Goal: Task Accomplishment & Management: Complete application form

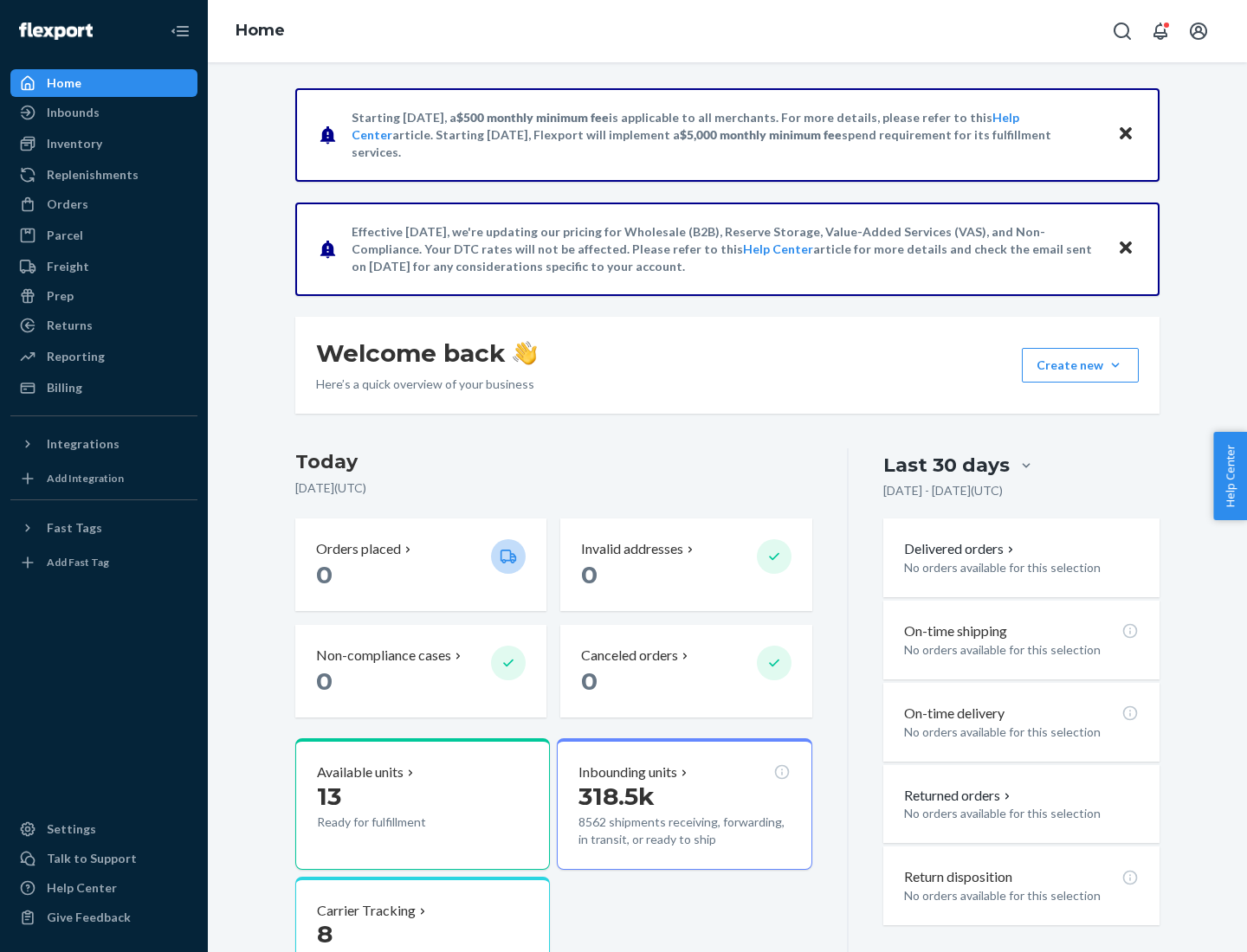
click at [1116, 365] on button "Create new Create new inbound Create new order Create new product" at bounding box center [1080, 365] width 117 height 35
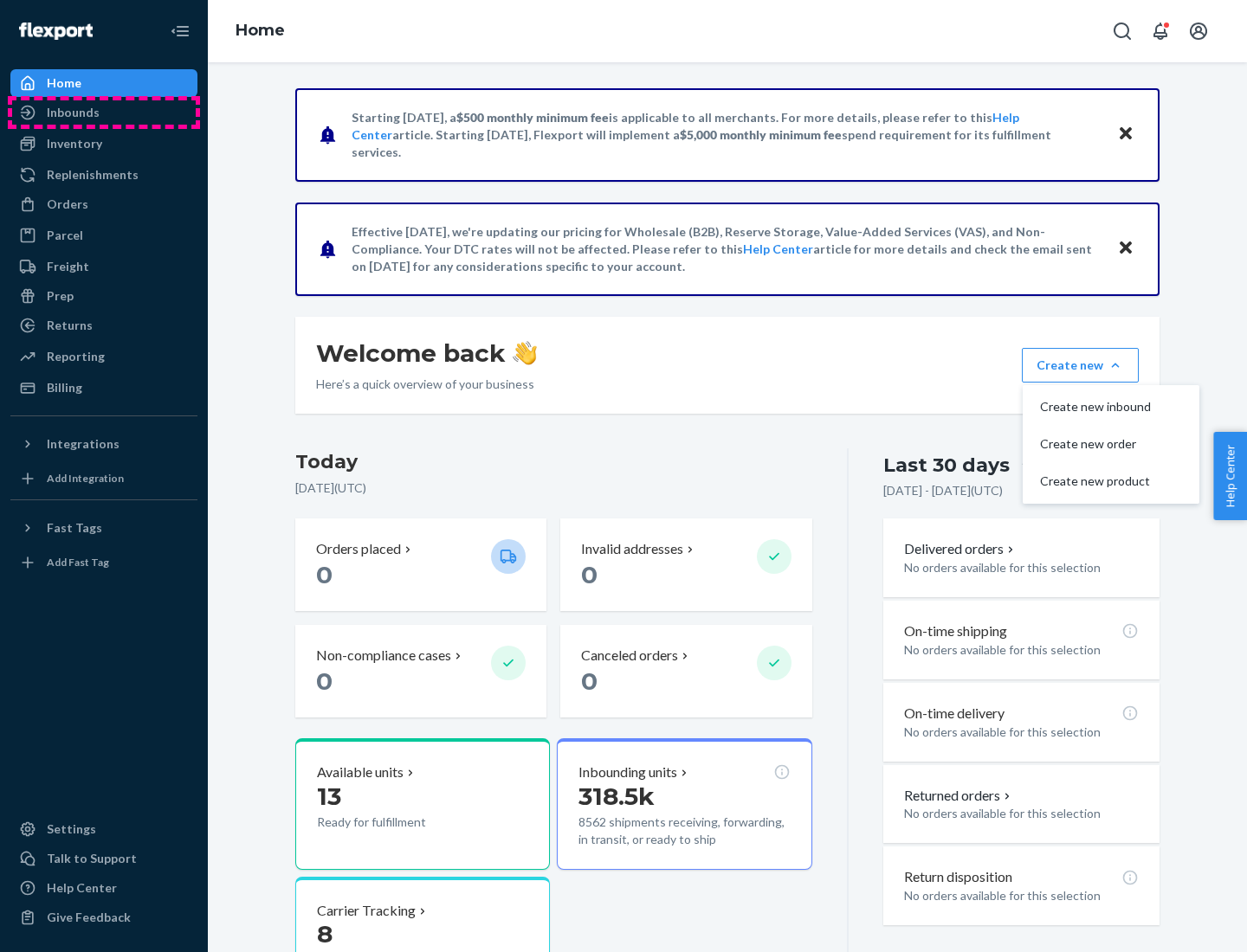
click at [104, 112] on div "Inbounds" at bounding box center [104, 112] width 184 height 24
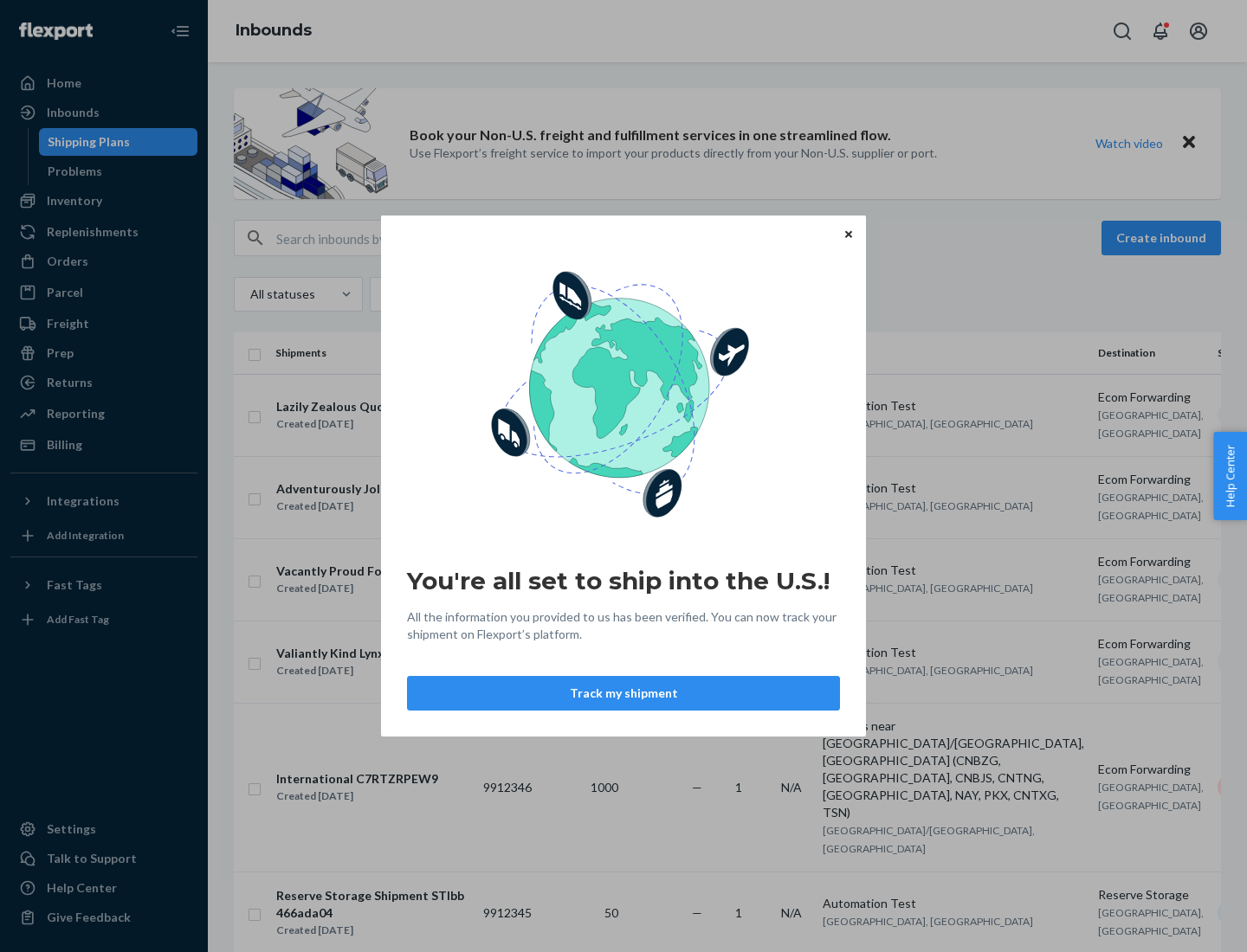
click at [624, 693] on button "Track my shipment" at bounding box center [623, 693] width 433 height 35
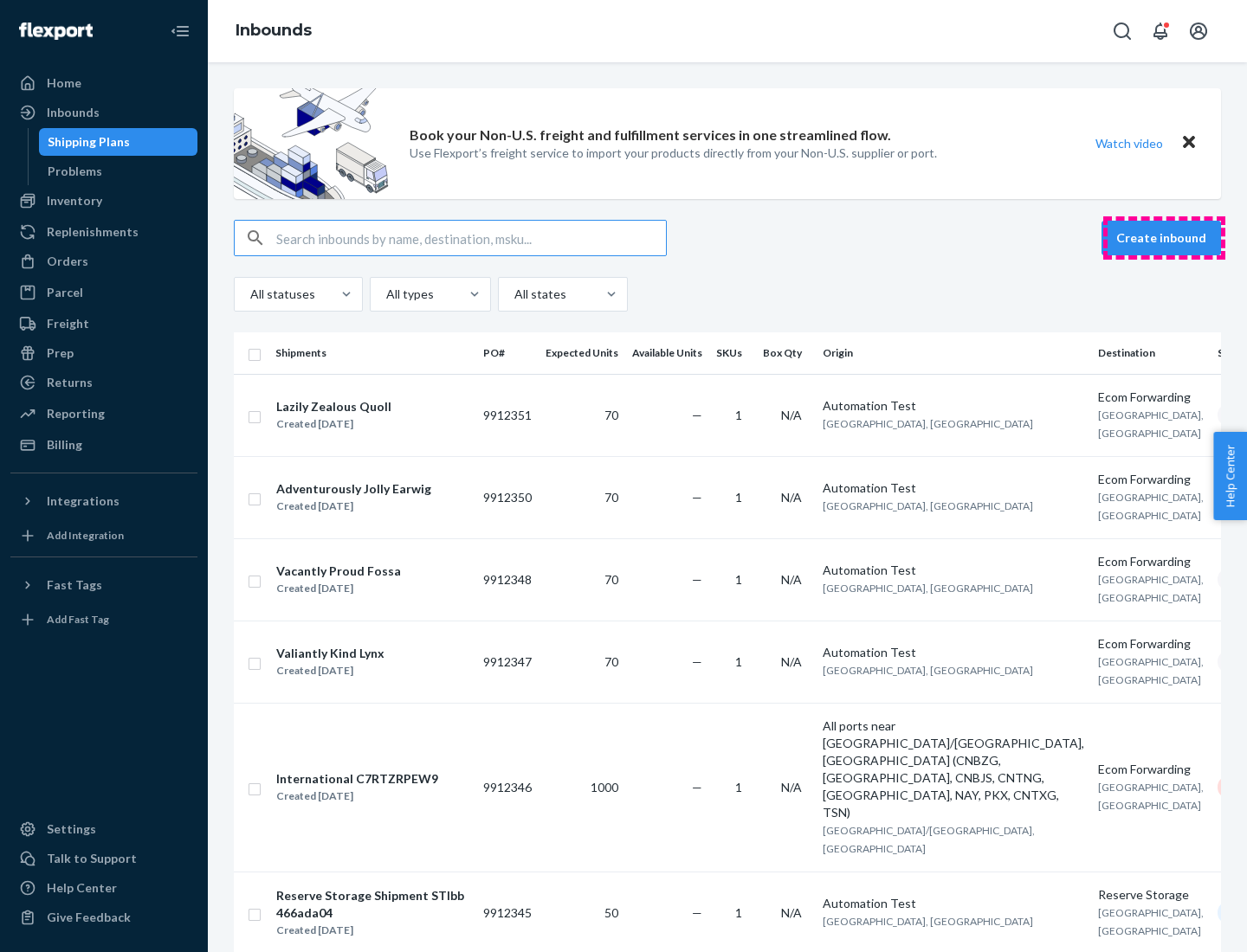
click at [1164, 238] on button "Create inbound" at bounding box center [1161, 237] width 120 height 35
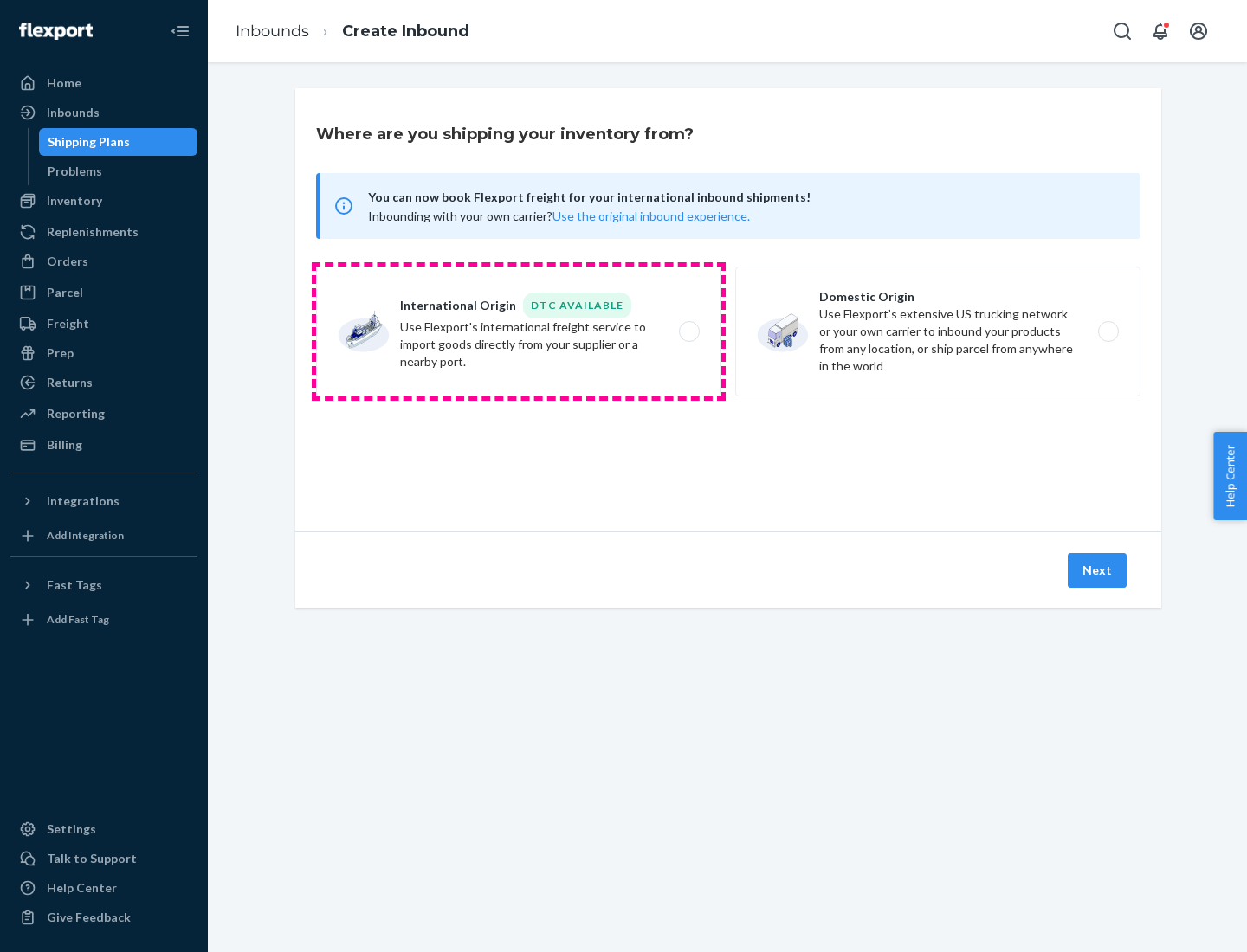
click at [519, 332] on label "International Origin DTC Available Use Flexport's international freight service…" at bounding box center [519, 332] width 405 height 130
click at [688, 332] on input "International Origin DTC Available Use Flexport's international freight service…" at bounding box center [694, 332] width 12 height 12
radio input "true"
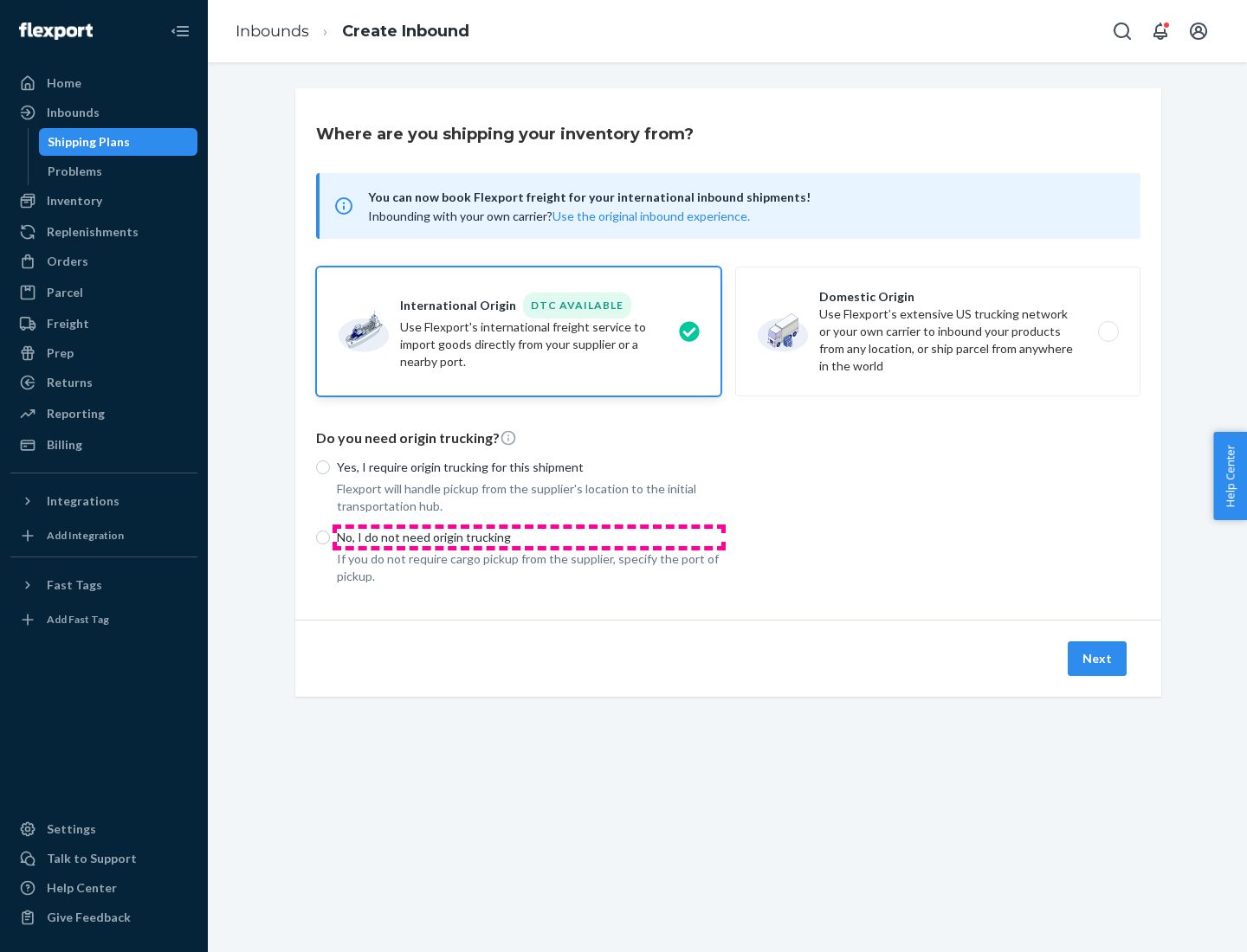
click at [529, 537] on p "No, I do not need origin trucking" at bounding box center [528, 537] width 385 height 17
click at [330, 537] on input "No, I do not need origin trucking" at bounding box center [323, 538] width 14 height 14
radio input "true"
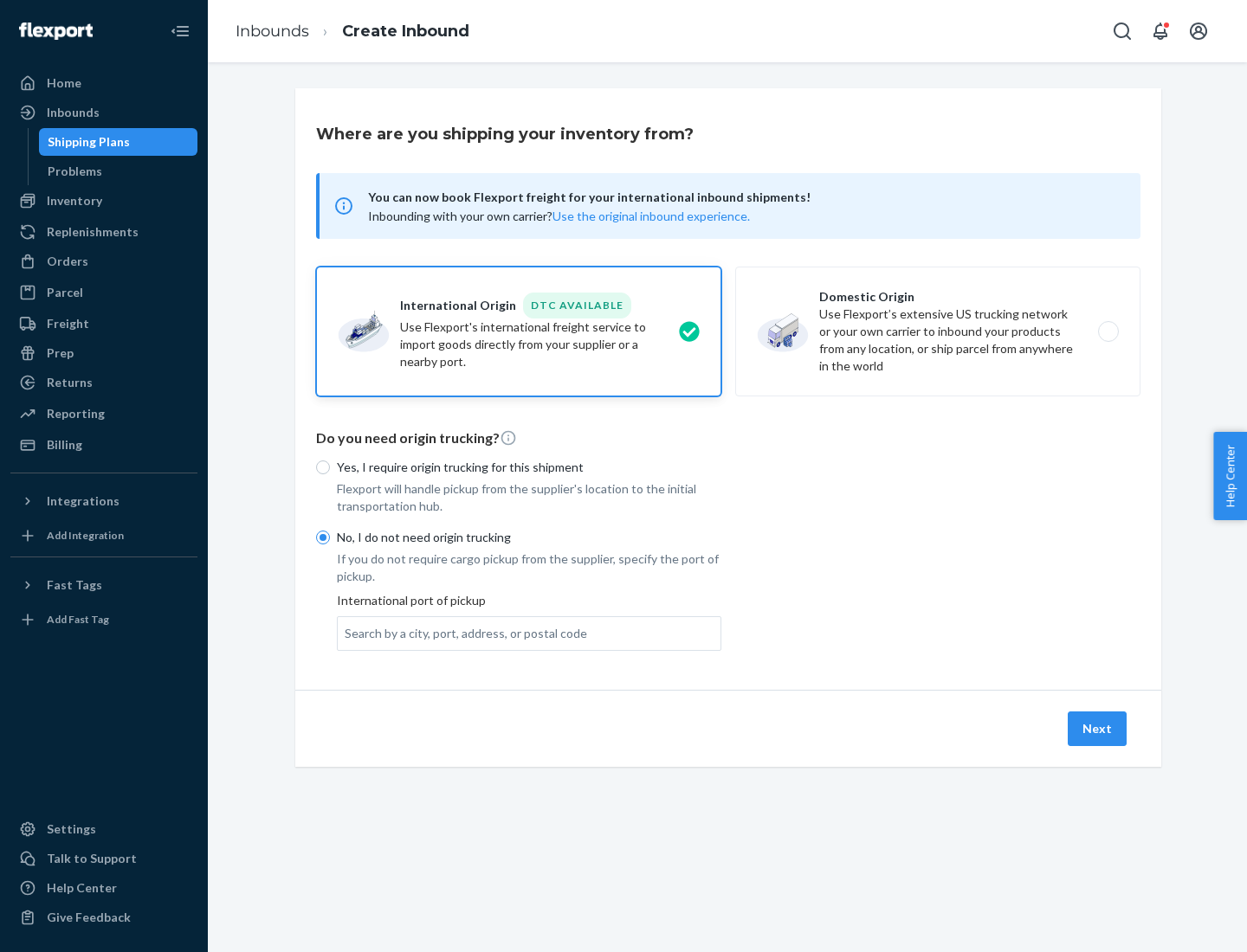
click at [461, 633] on div "Search by a city, port, address, or postal code" at bounding box center [466, 633] width 243 height 17
click at [346, 633] on input "Search by a city, port, address, or postal code" at bounding box center [345, 633] width 2 height 17
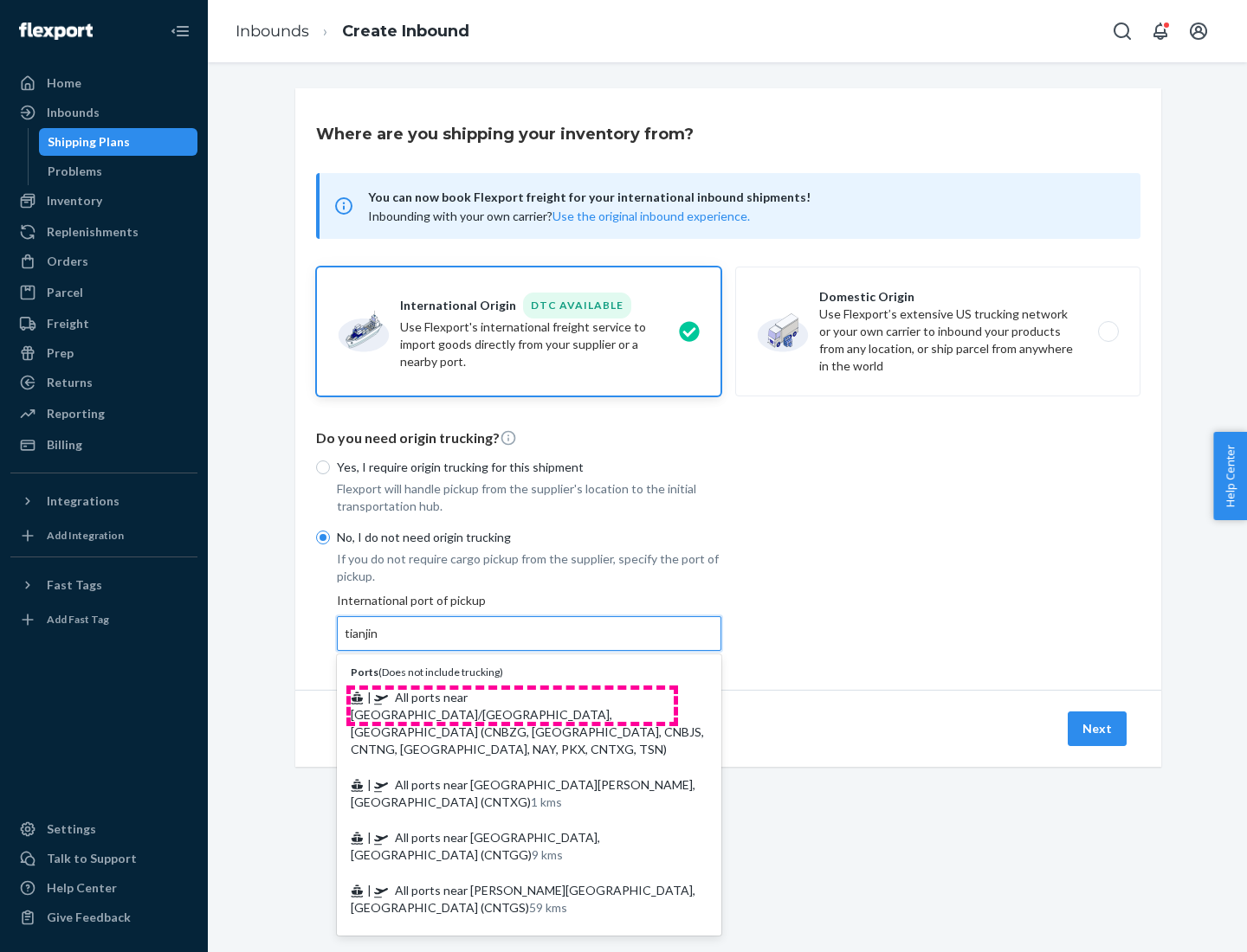
click at [511, 697] on span "| All ports near [GEOGRAPHIC_DATA]/[GEOGRAPHIC_DATA], [GEOGRAPHIC_DATA] (CNBZG,…" at bounding box center [528, 723] width 353 height 67
click at [380, 642] on input "tianjin" at bounding box center [362, 633] width 36 height 17
type input "All ports near [GEOGRAPHIC_DATA]/[GEOGRAPHIC_DATA], [GEOGRAPHIC_DATA] (CNBZG, […"
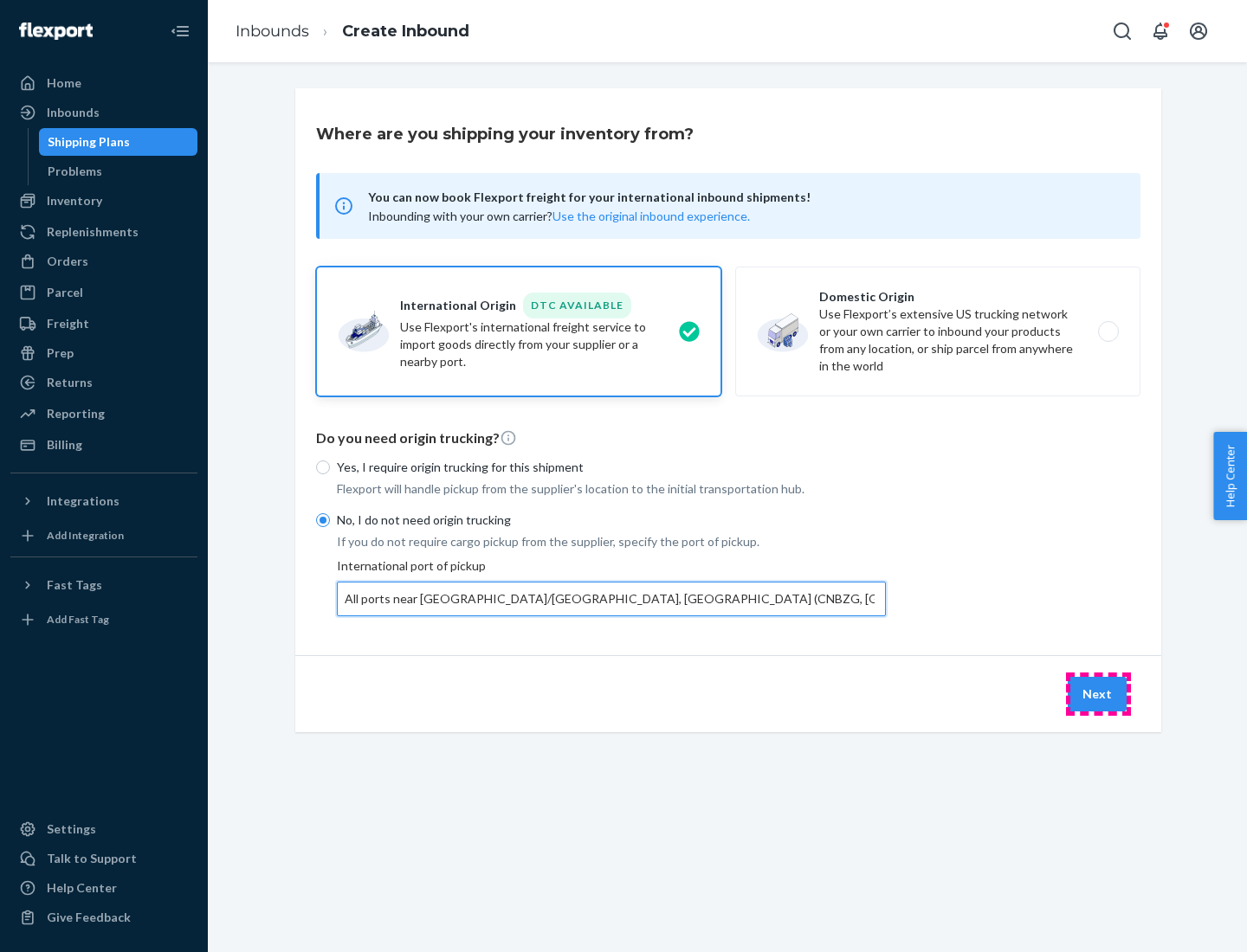
click at [1098, 693] on button "Next" at bounding box center [1097, 694] width 59 height 35
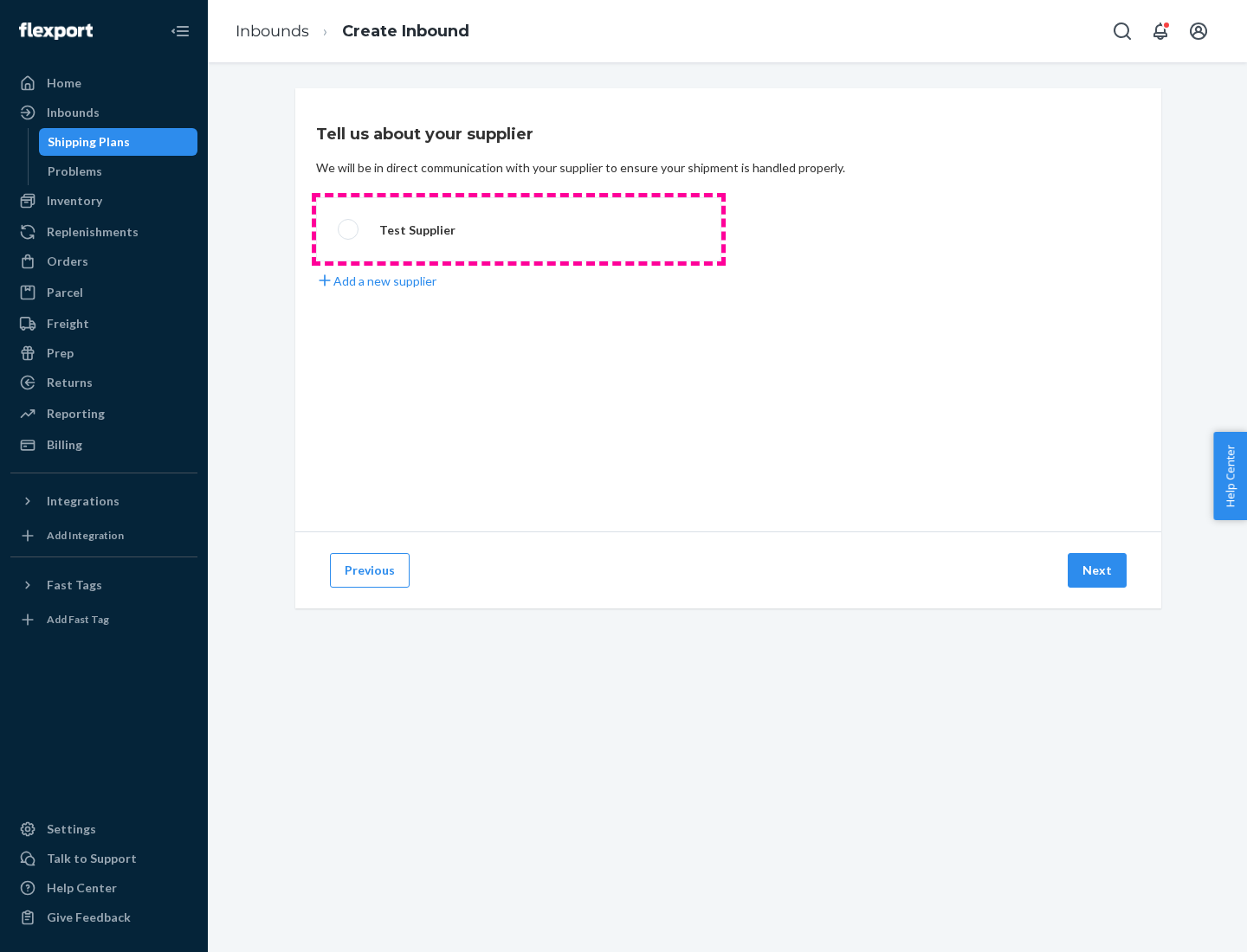
click at [519, 229] on label "Test Supplier" at bounding box center [519, 229] width 405 height 64
click at [349, 229] on input "Test Supplier" at bounding box center [343, 229] width 12 height 12
radio input "true"
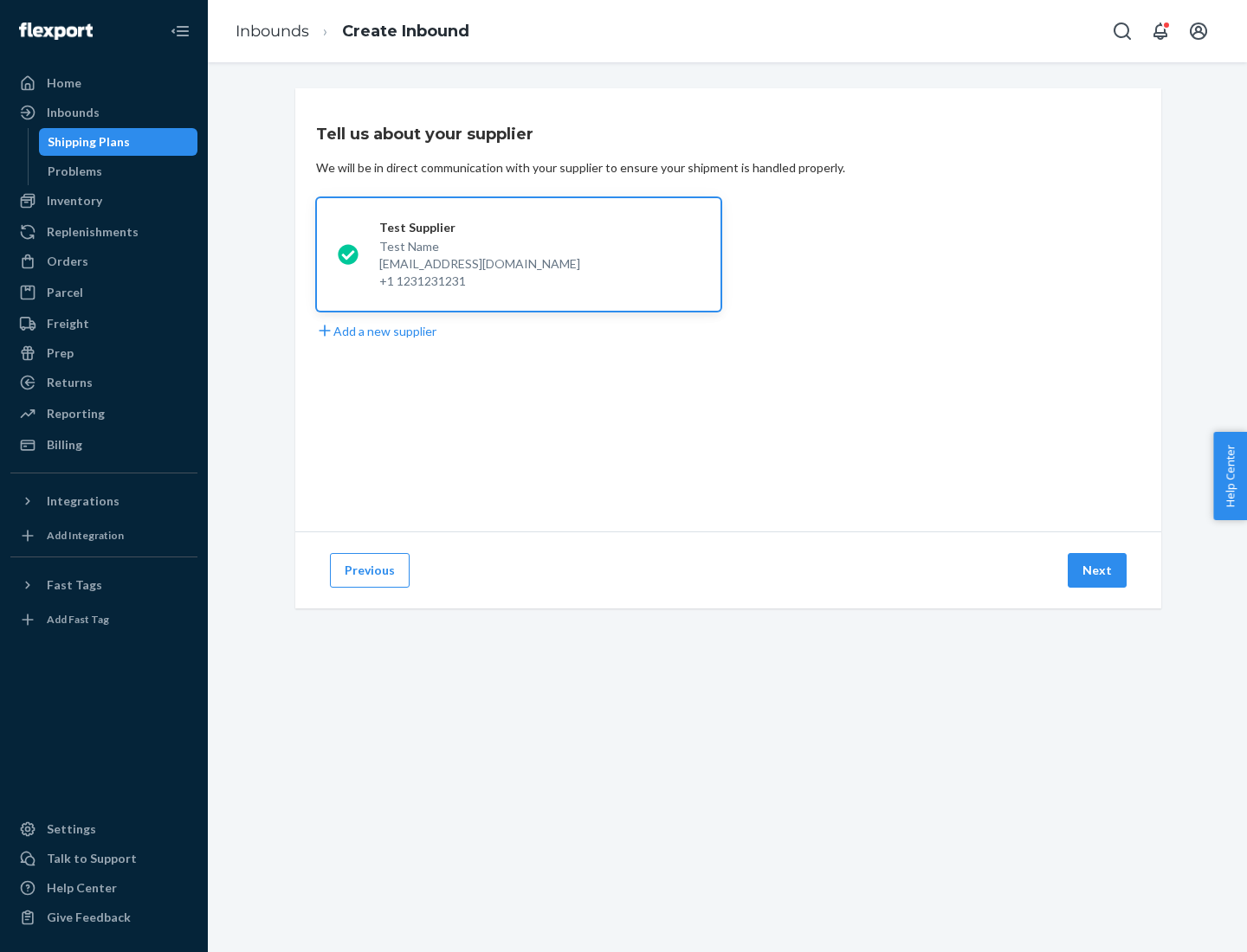
click at [1098, 570] on button "Next" at bounding box center [1097, 570] width 59 height 35
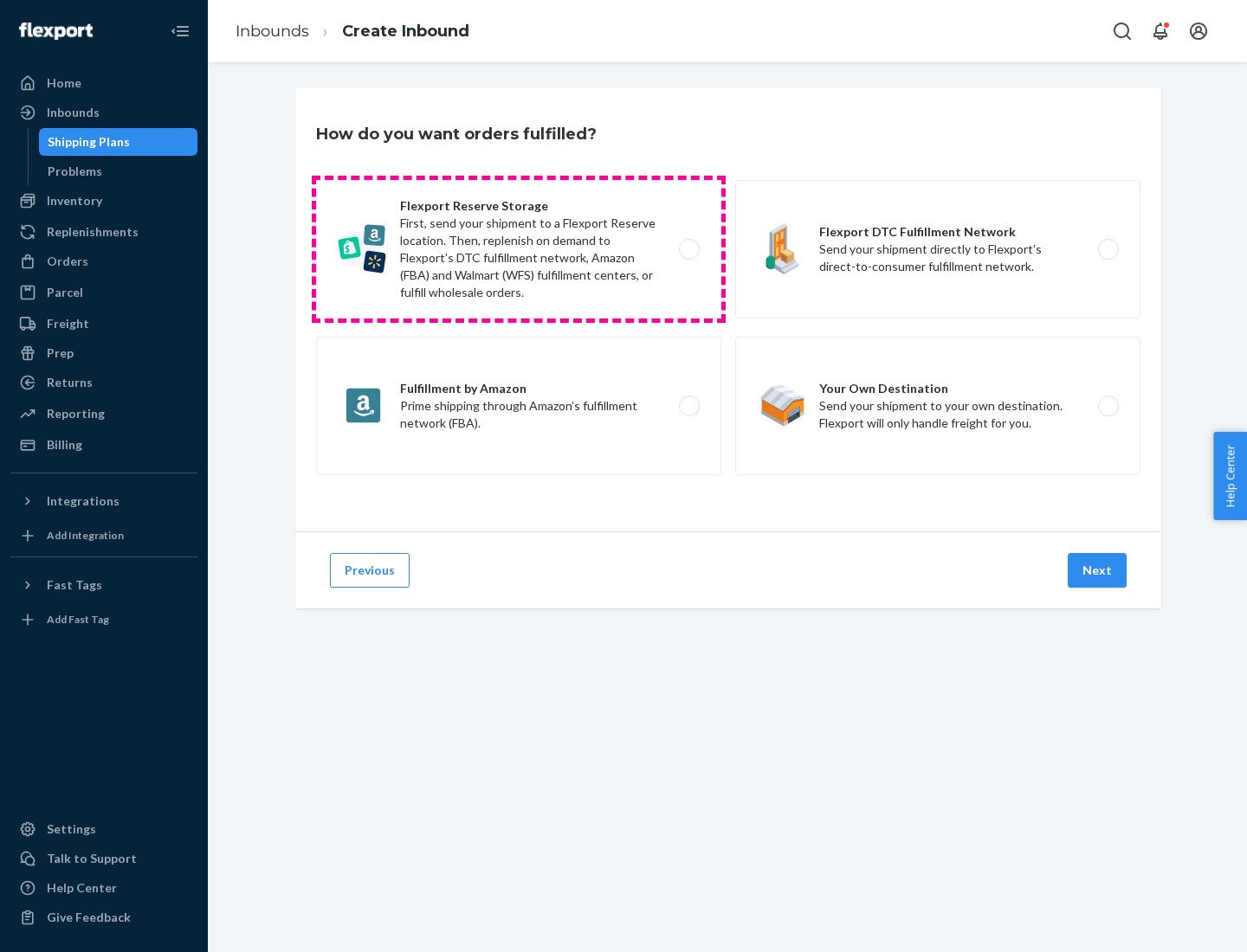
click at [519, 249] on label "Flexport Reserve Storage First, send your shipment to a Flexport Reserve locati…" at bounding box center [519, 249] width 405 height 138
click at [688, 249] on input "Flexport Reserve Storage First, send your shipment to a Flexport Reserve locati…" at bounding box center [694, 250] width 12 height 12
radio input "true"
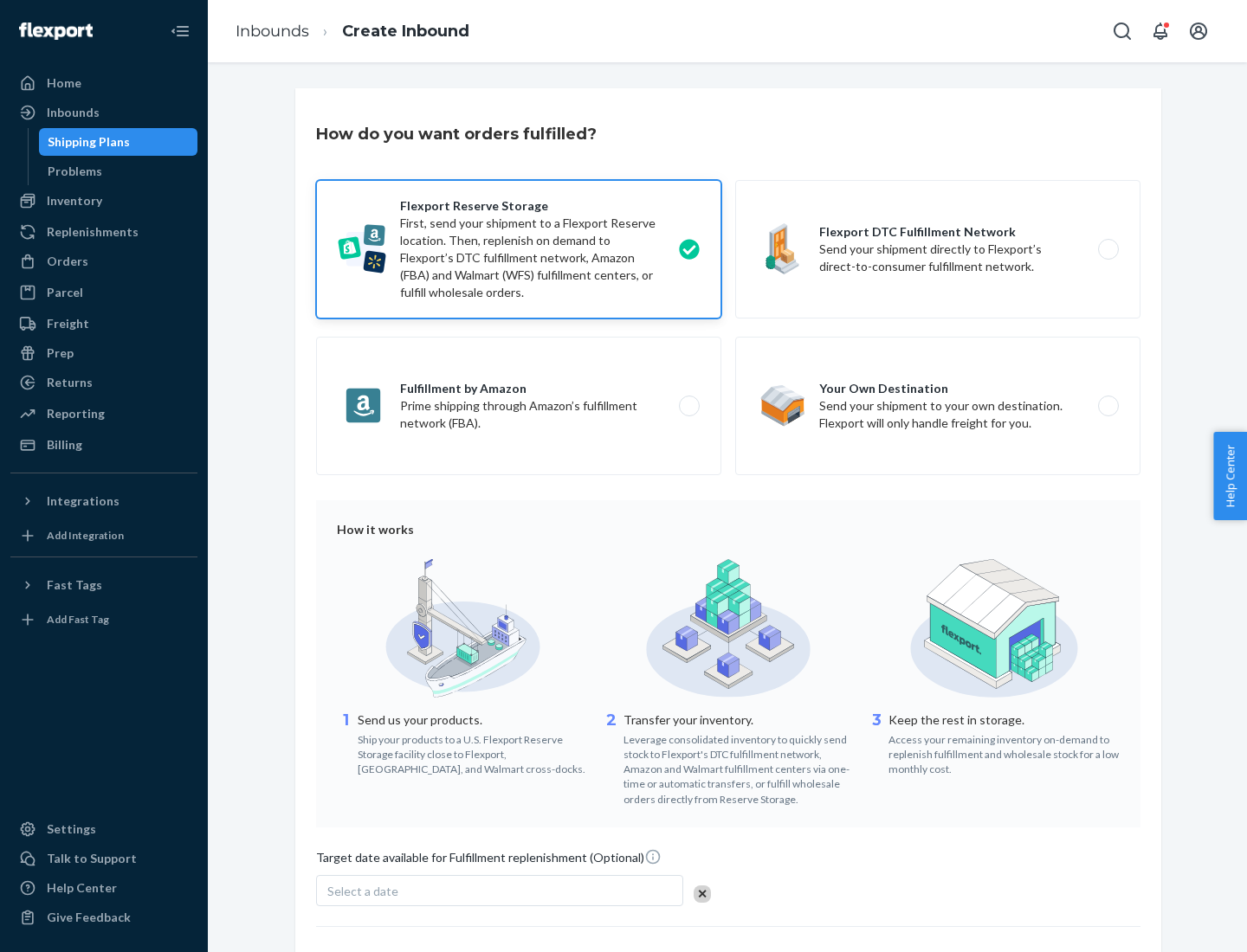
scroll to position [142, 0]
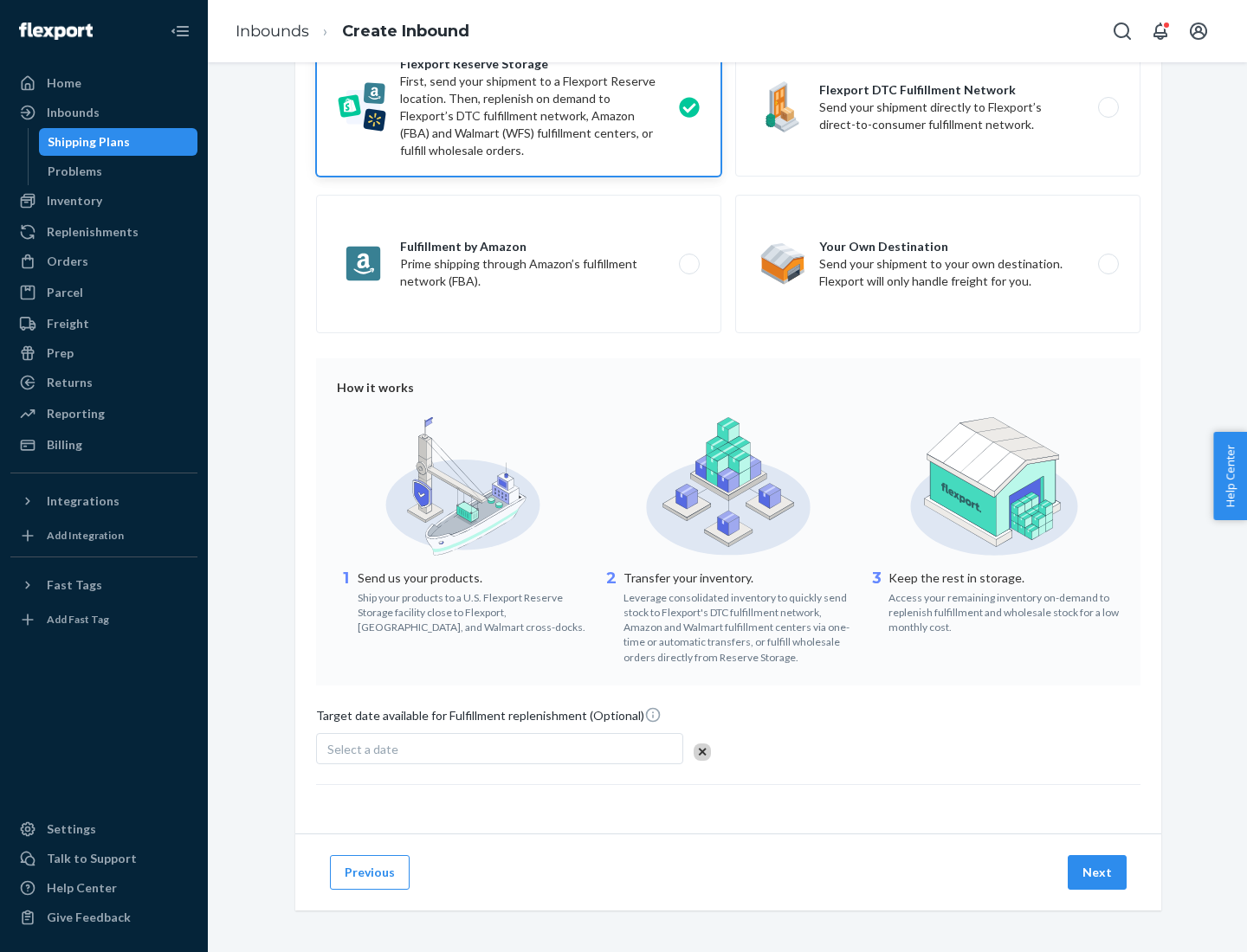
click at [1098, 872] on button "Next" at bounding box center [1097, 873] width 59 height 35
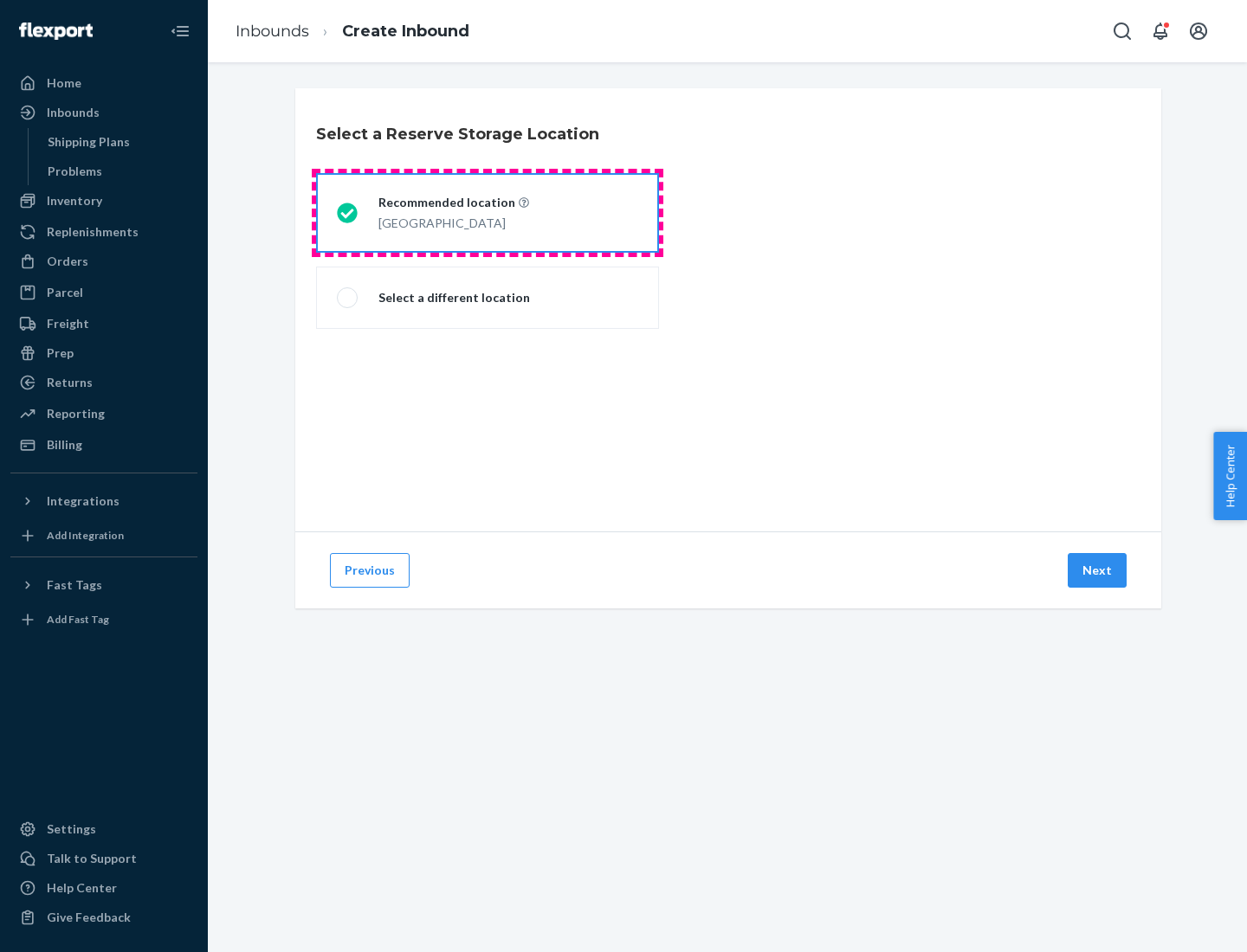
click at [487, 213] on div "[GEOGRAPHIC_DATA]" at bounding box center [453, 221] width 151 height 21
click at [348, 213] on input "Recommended location [GEOGRAPHIC_DATA]" at bounding box center [342, 213] width 12 height 12
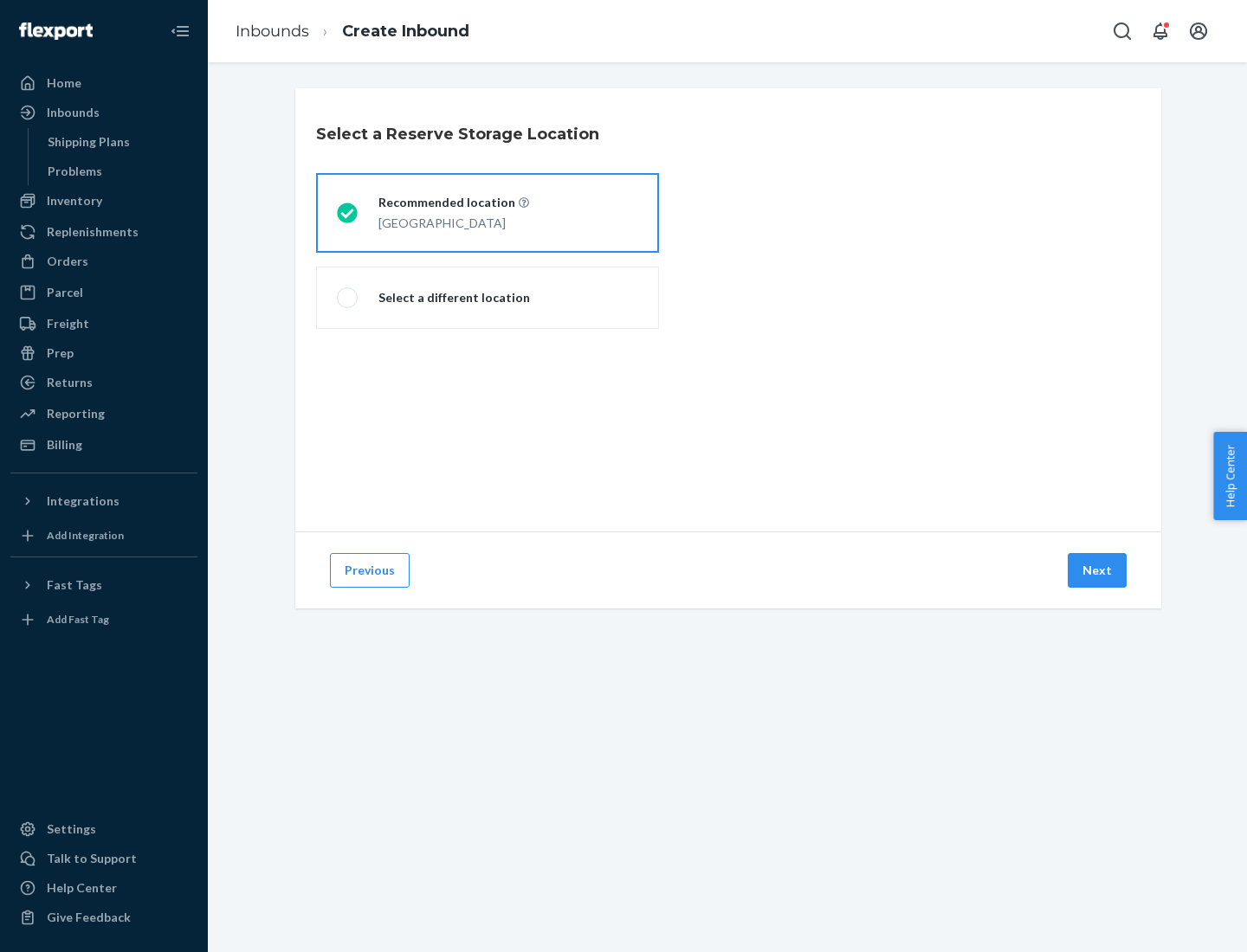
click at [1098, 570] on button "Next" at bounding box center [1097, 570] width 59 height 35
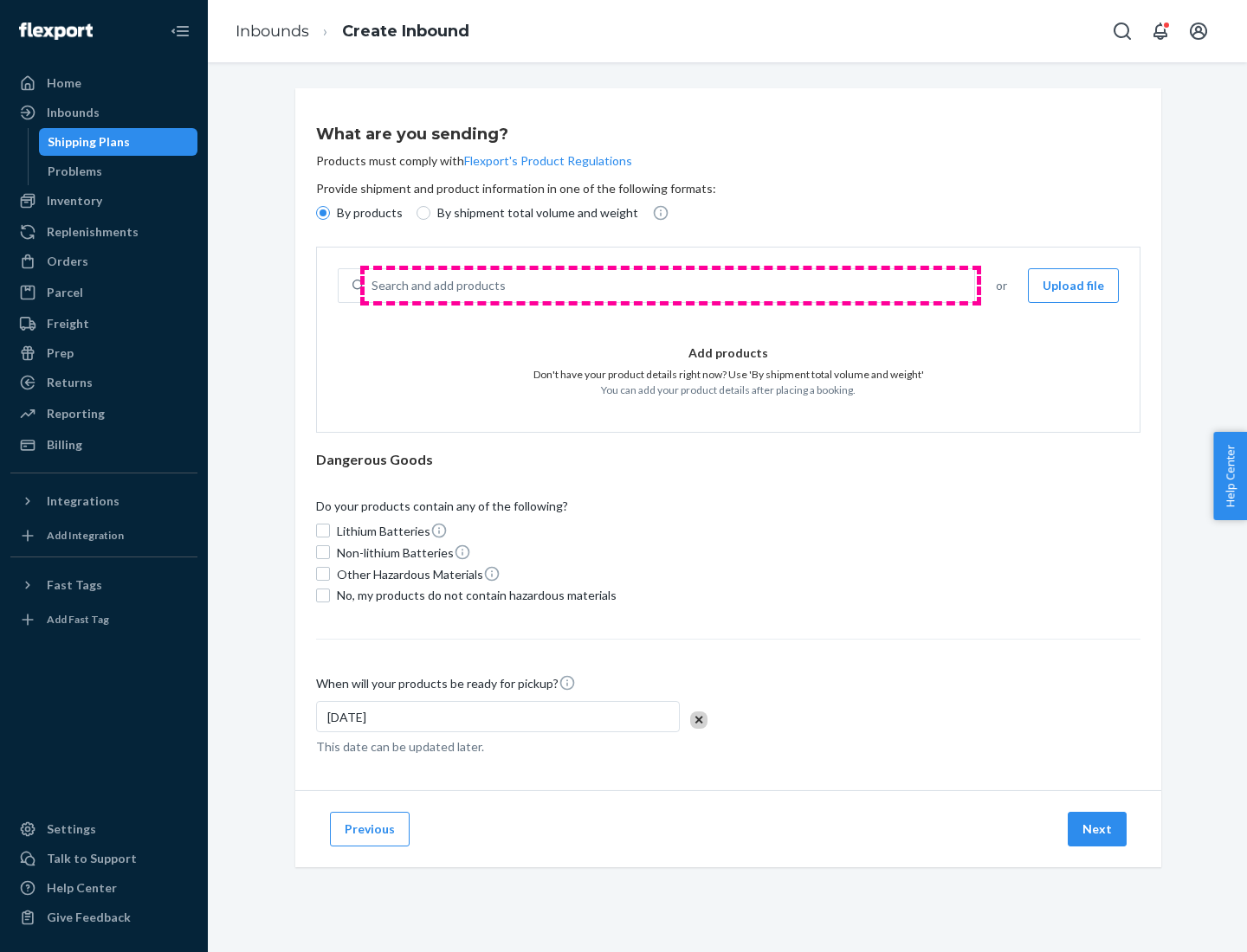
click at [670, 286] on div "Search and add products" at bounding box center [669, 286] width 610 height 31
click at [373, 286] on input "Search and add products" at bounding box center [372, 286] width 2 height 17
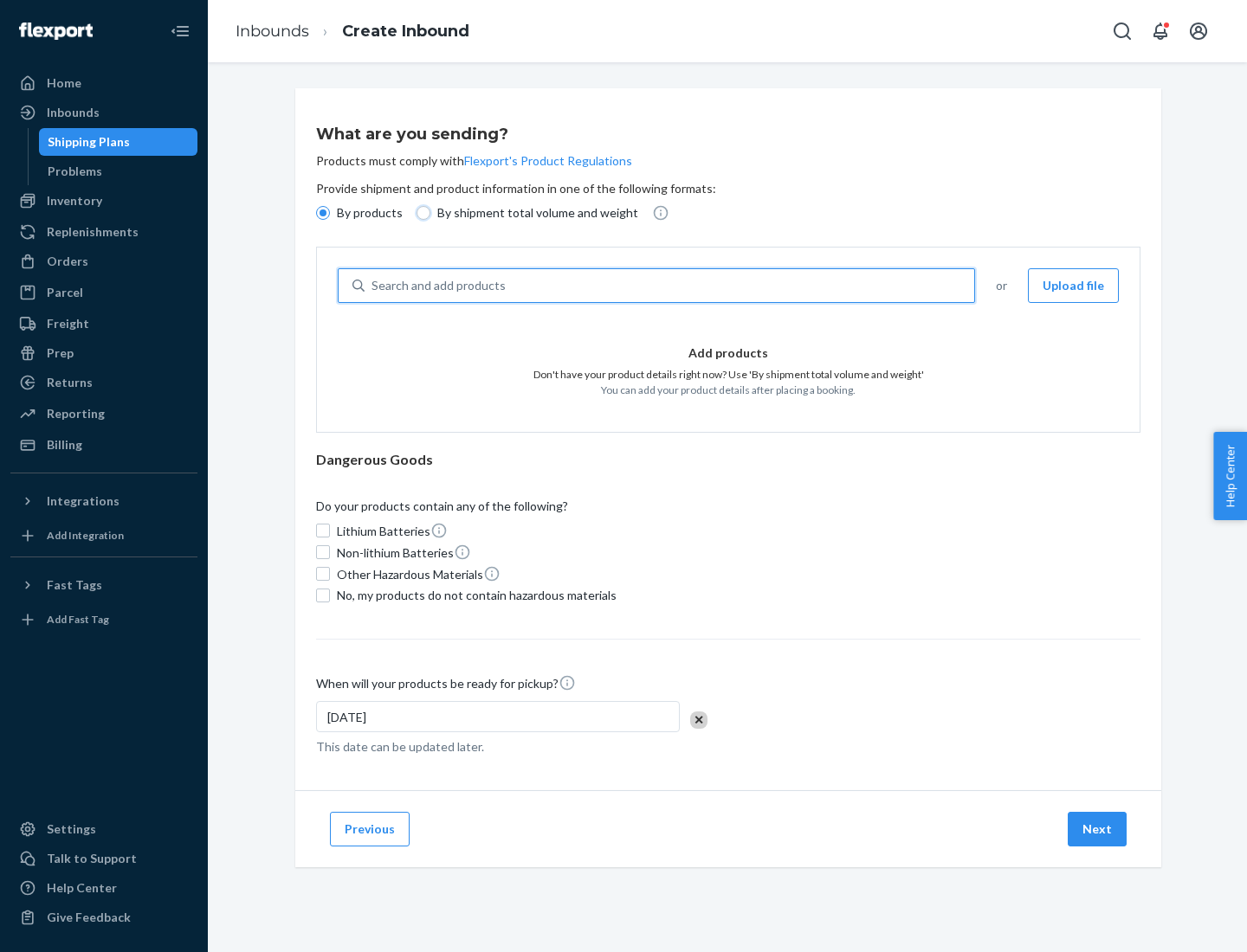
click at [421, 213] on input "By shipment total volume and weight" at bounding box center [424, 213] width 14 height 14
radio input "true"
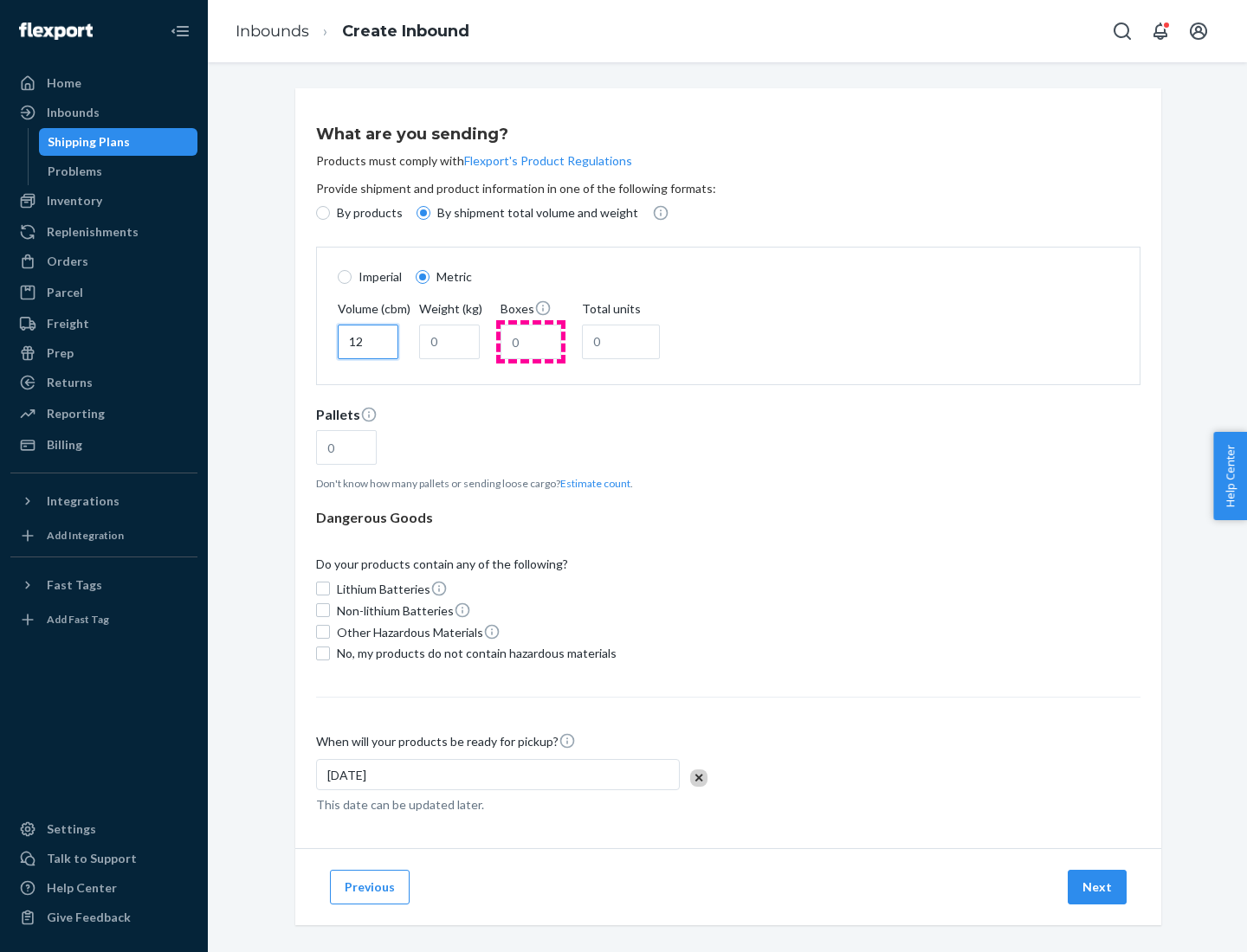
type input "12"
type input "22"
type input "222"
type input "121"
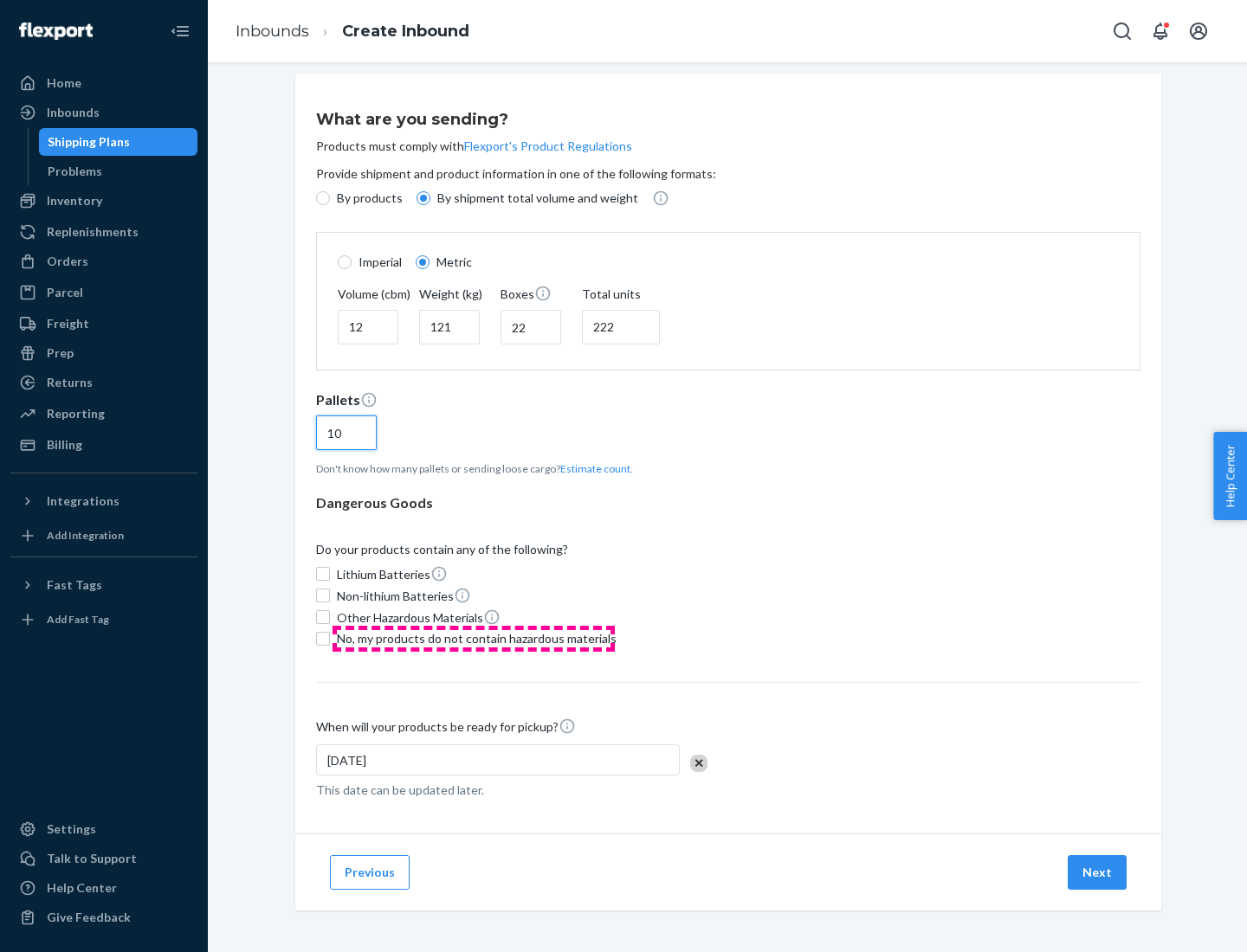
type input "10"
click at [474, 638] on span "No, my products do not contain hazardous materials" at bounding box center [476, 638] width 279 height 17
click at [330, 638] on input "No, my products do not contain hazardous materials" at bounding box center [323, 639] width 14 height 14
checkbox input "true"
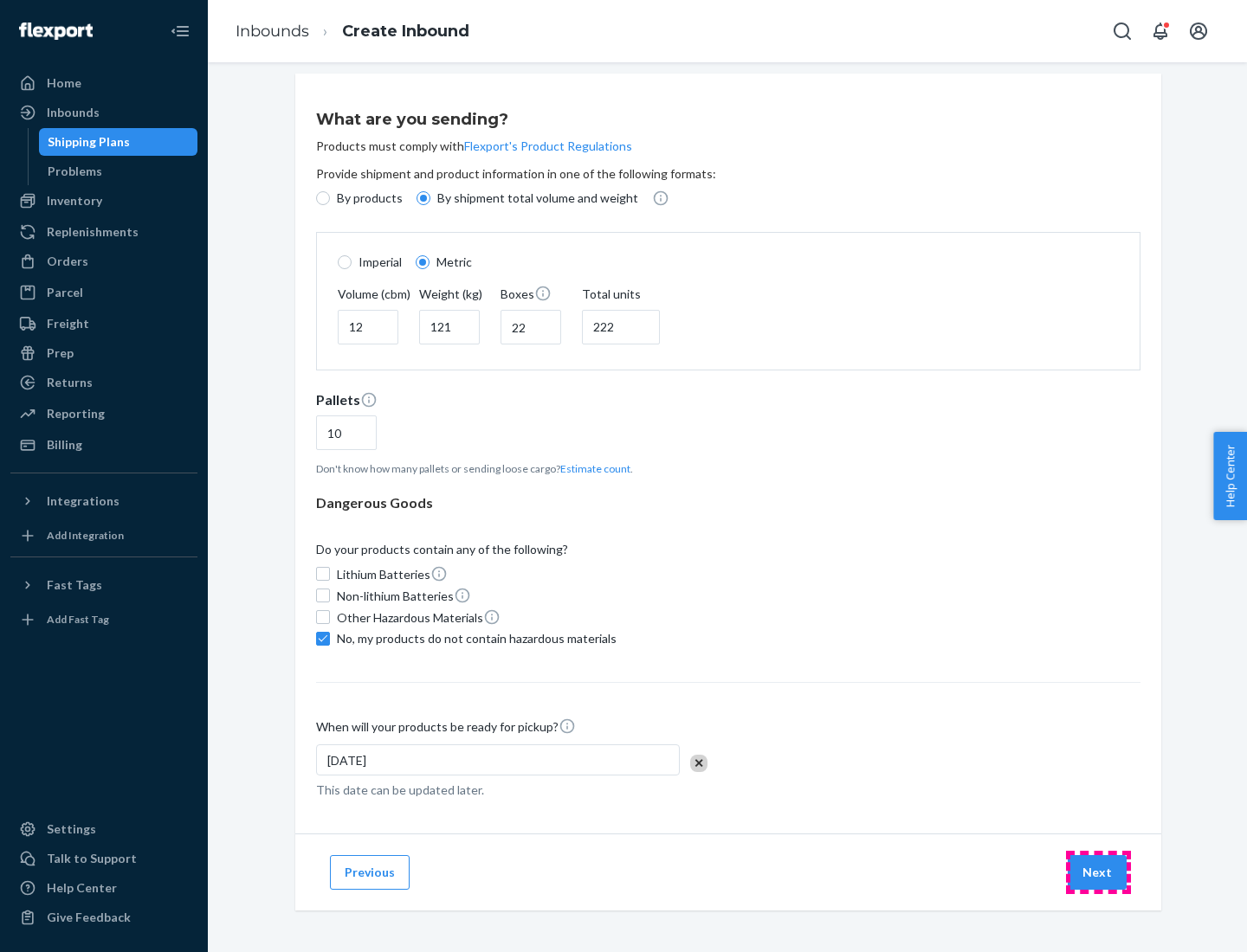
click at [1098, 872] on button "Next" at bounding box center [1097, 873] width 59 height 35
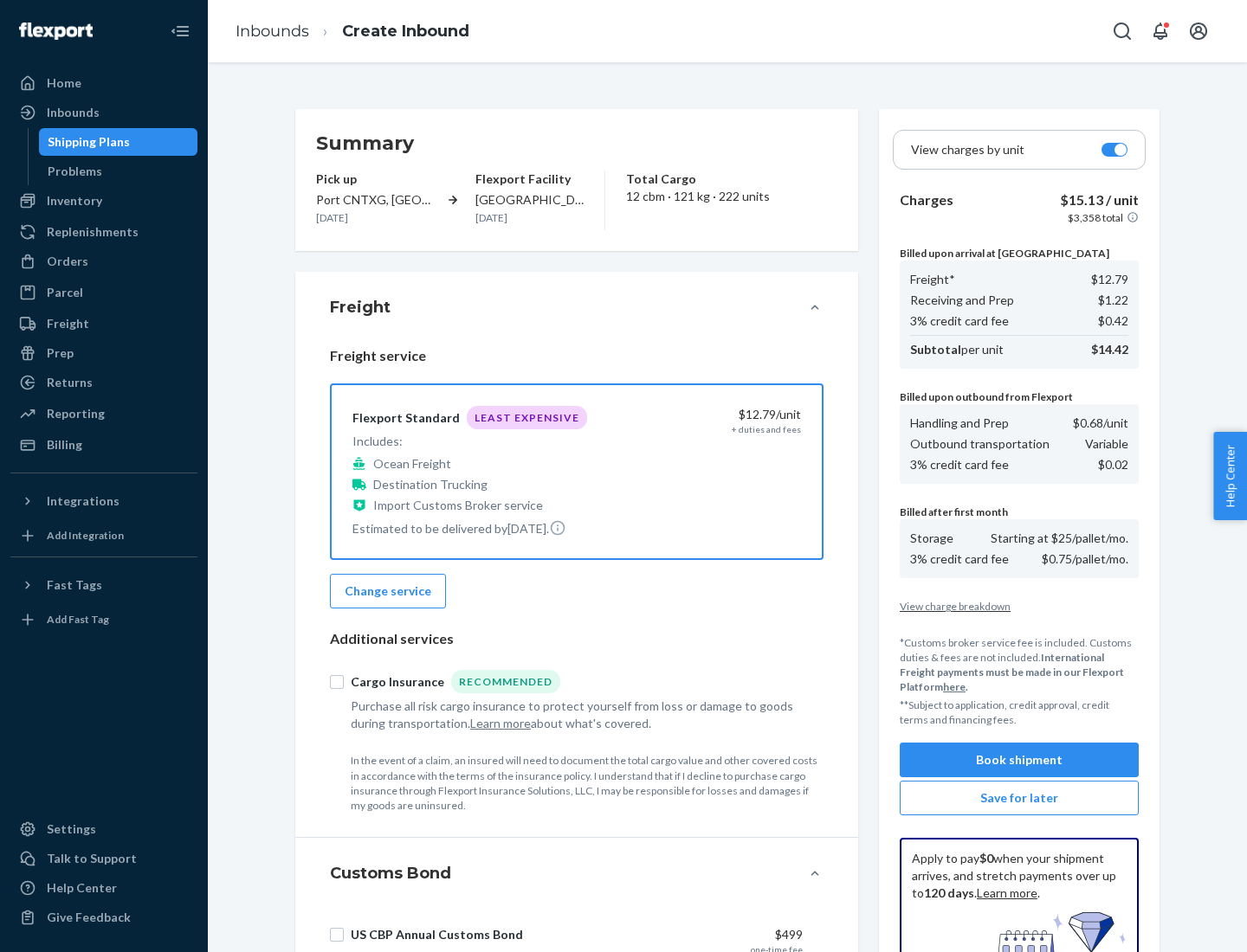
scroll to position [252, 0]
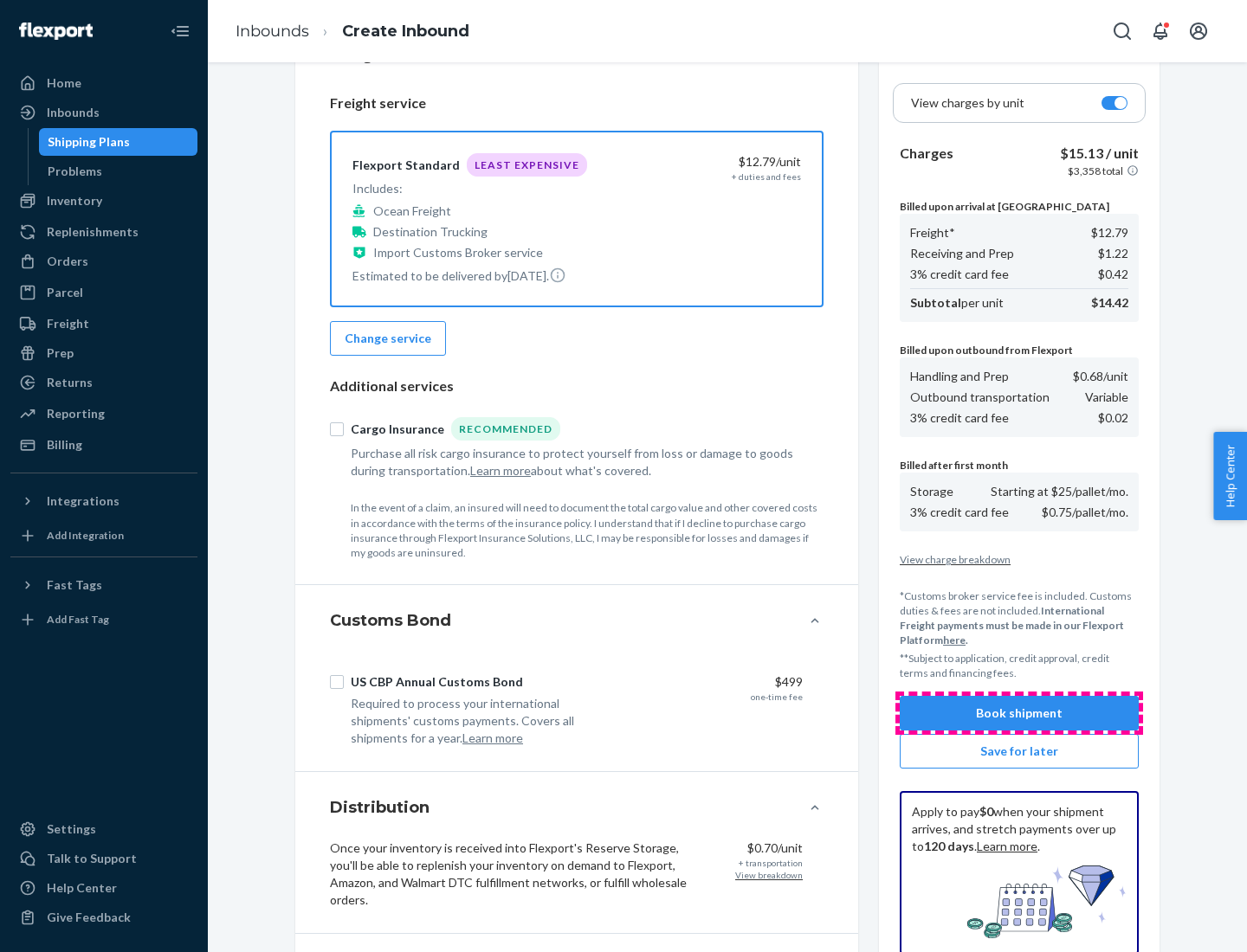
click at [1019, 714] on button "Book shipment" at bounding box center [1019, 713] width 239 height 35
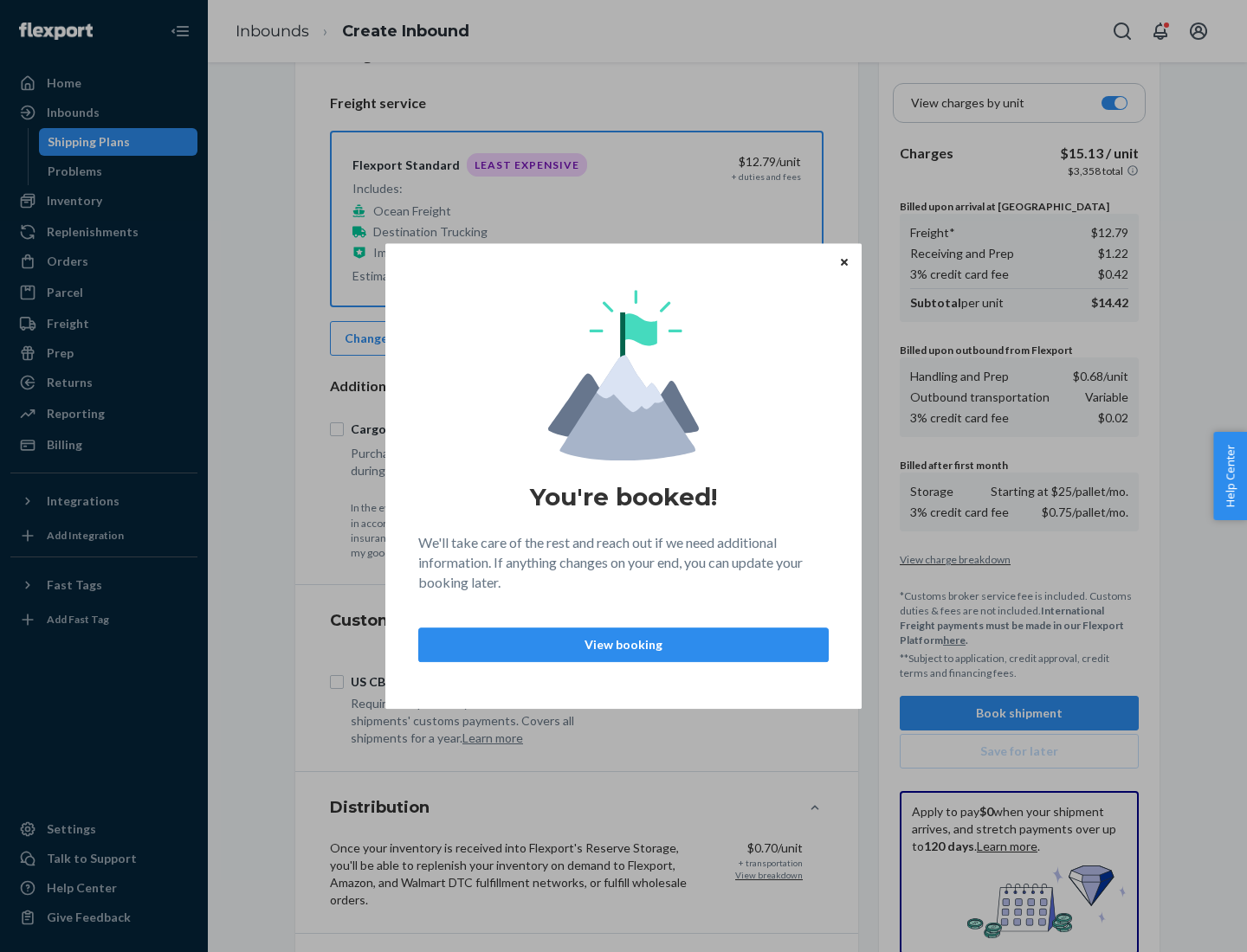
click at [624, 644] on p "View booking" at bounding box center [623, 644] width 381 height 17
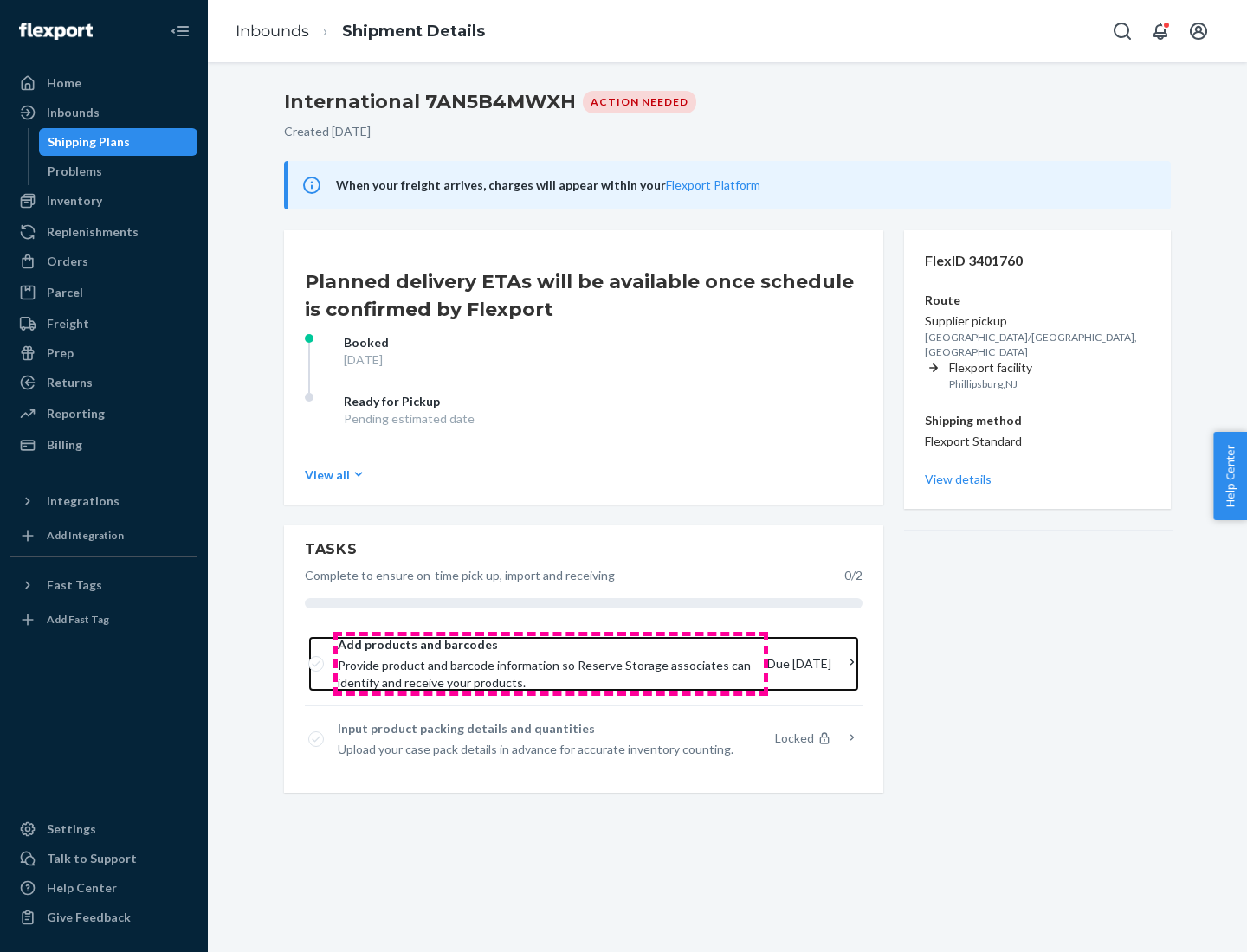
click at [551, 664] on span "Provide product and barcode information so Reserve Storage associates can ident…" at bounding box center [545, 674] width 416 height 35
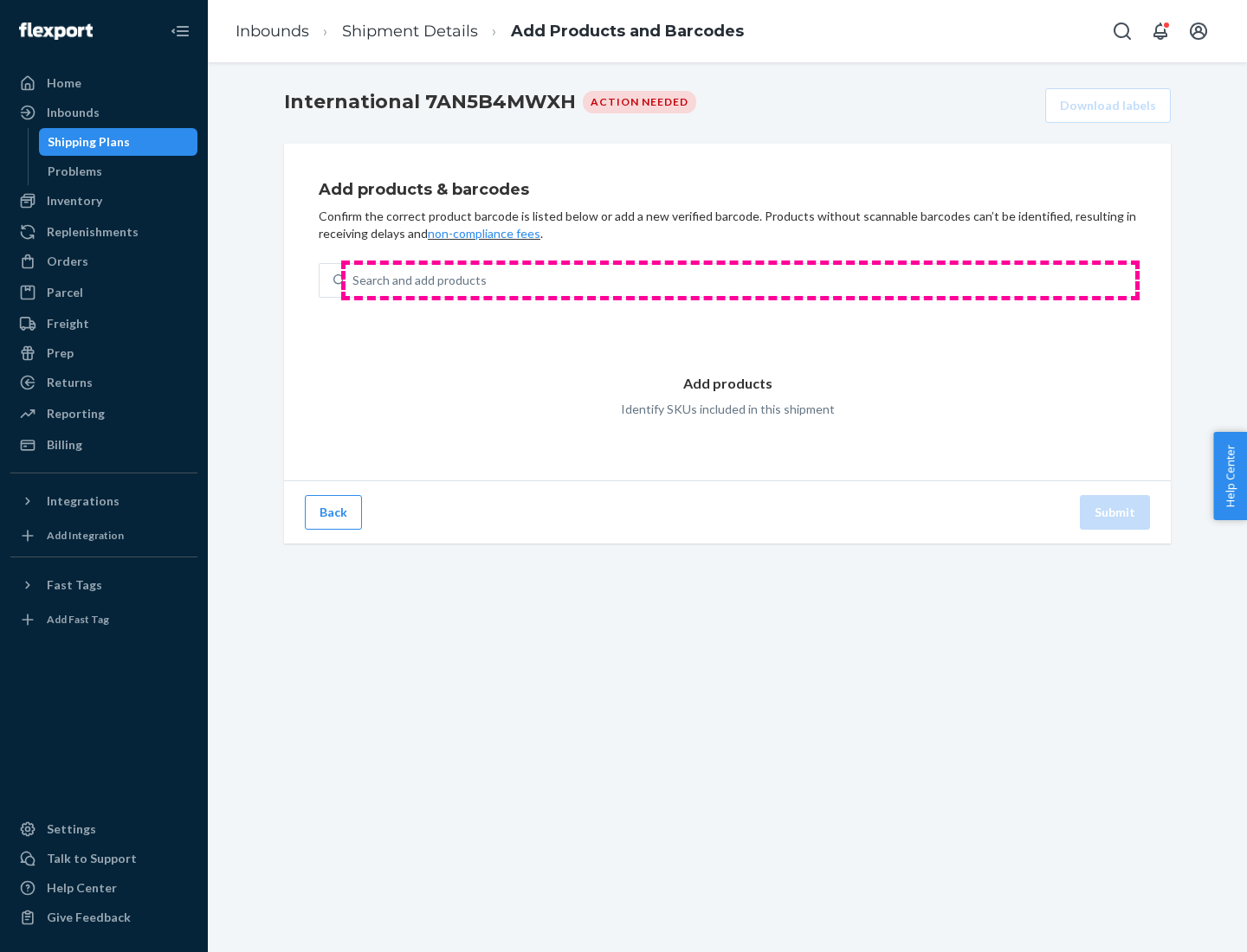
click at [741, 280] on div "Search and add products" at bounding box center [740, 280] width 790 height 31
click at [354, 280] on input "Search and add products" at bounding box center [353, 280] width 2 height 17
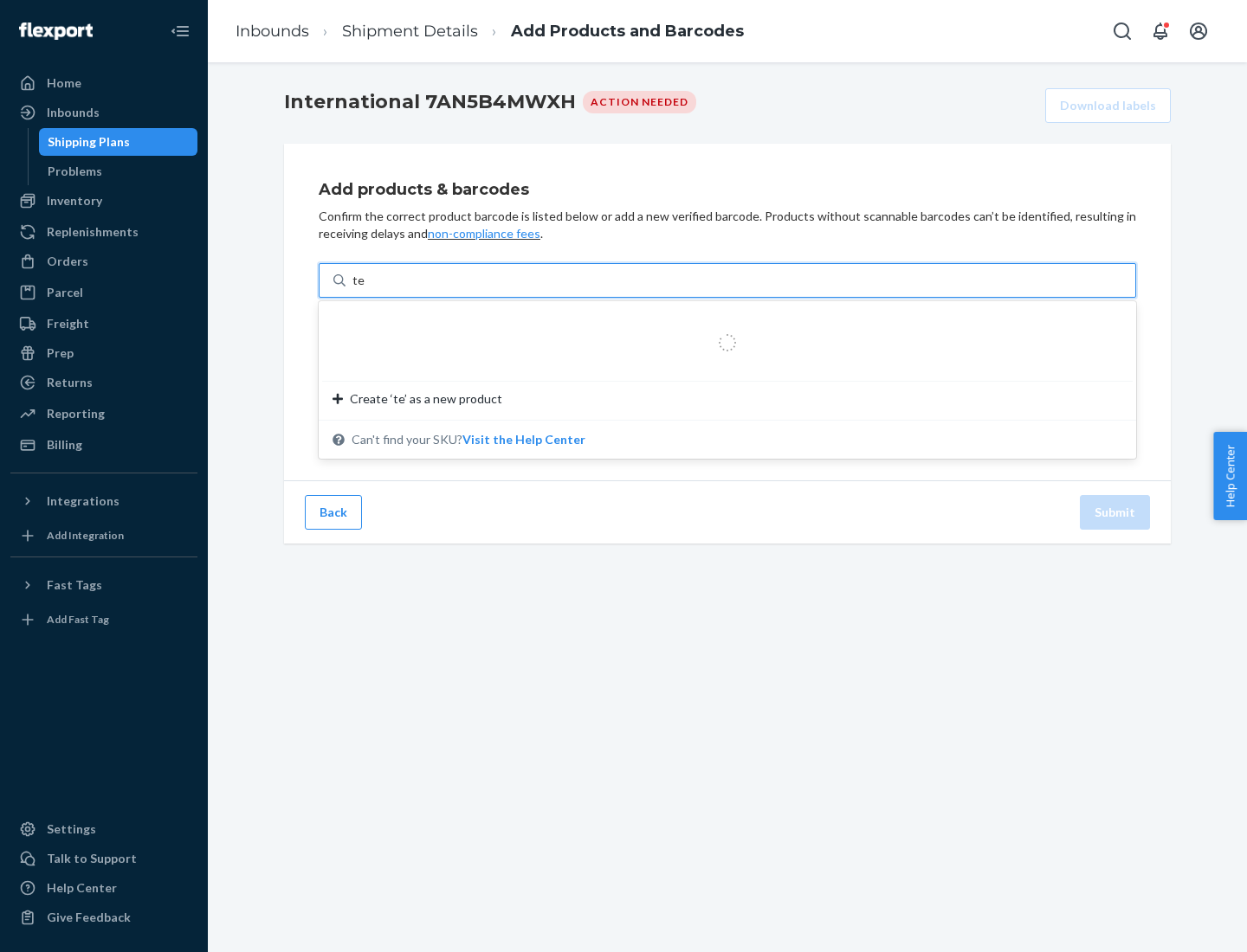
type input "test"
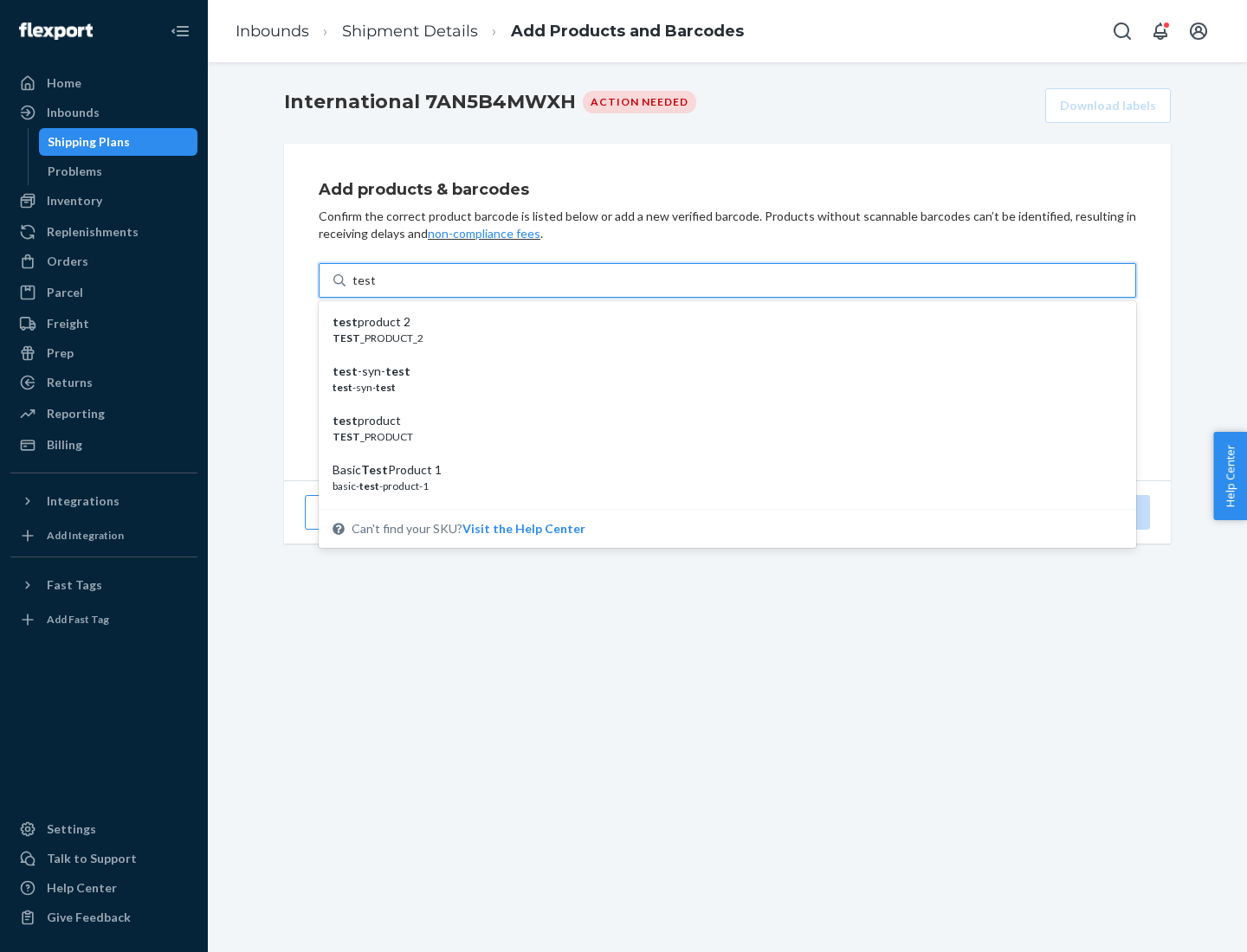
scroll to position [65, 0]
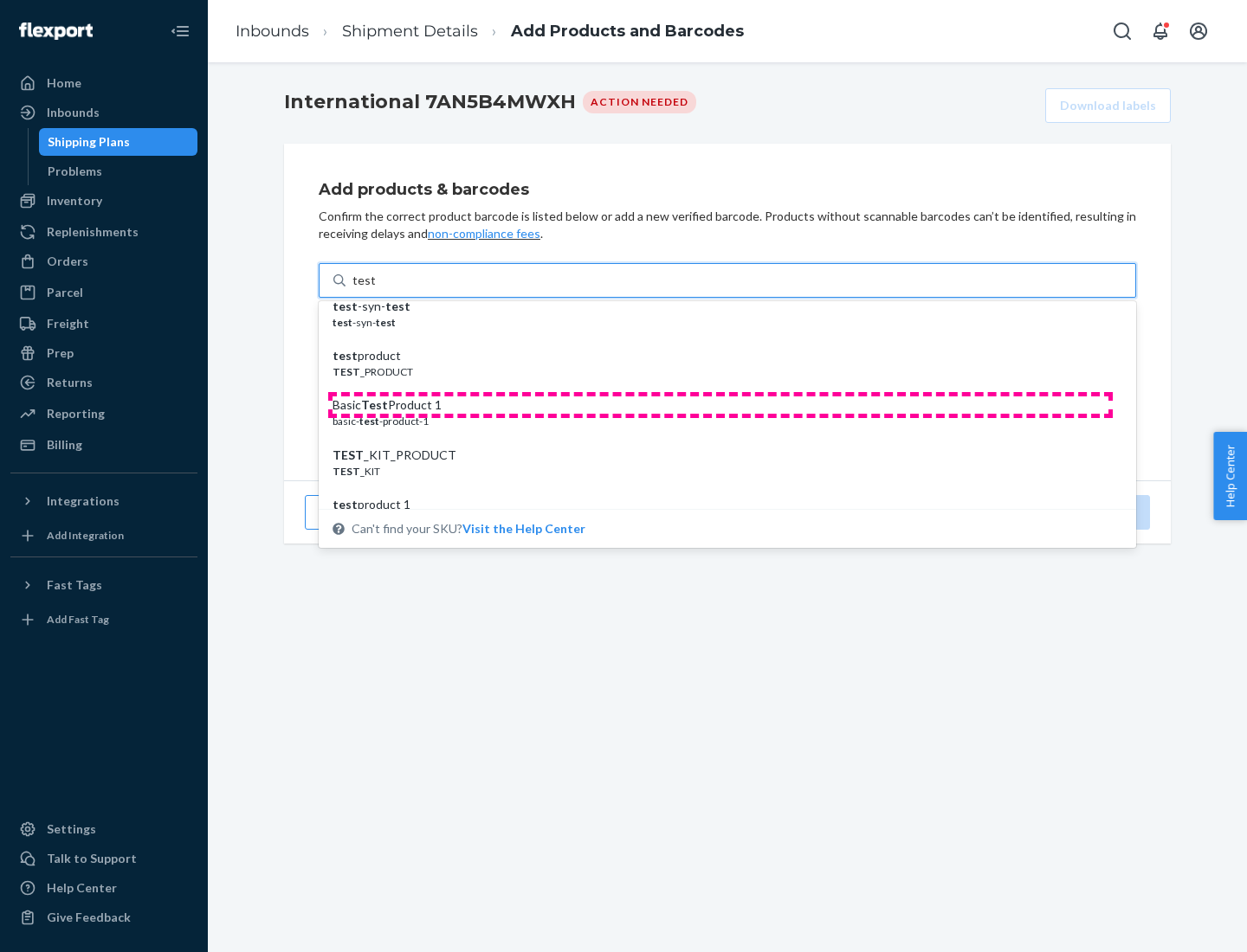
click at [720, 405] on div "Basic Test Product 1" at bounding box center [720, 404] width 776 height 17
click at [375, 289] on input "test" at bounding box center [363, 280] width 22 height 17
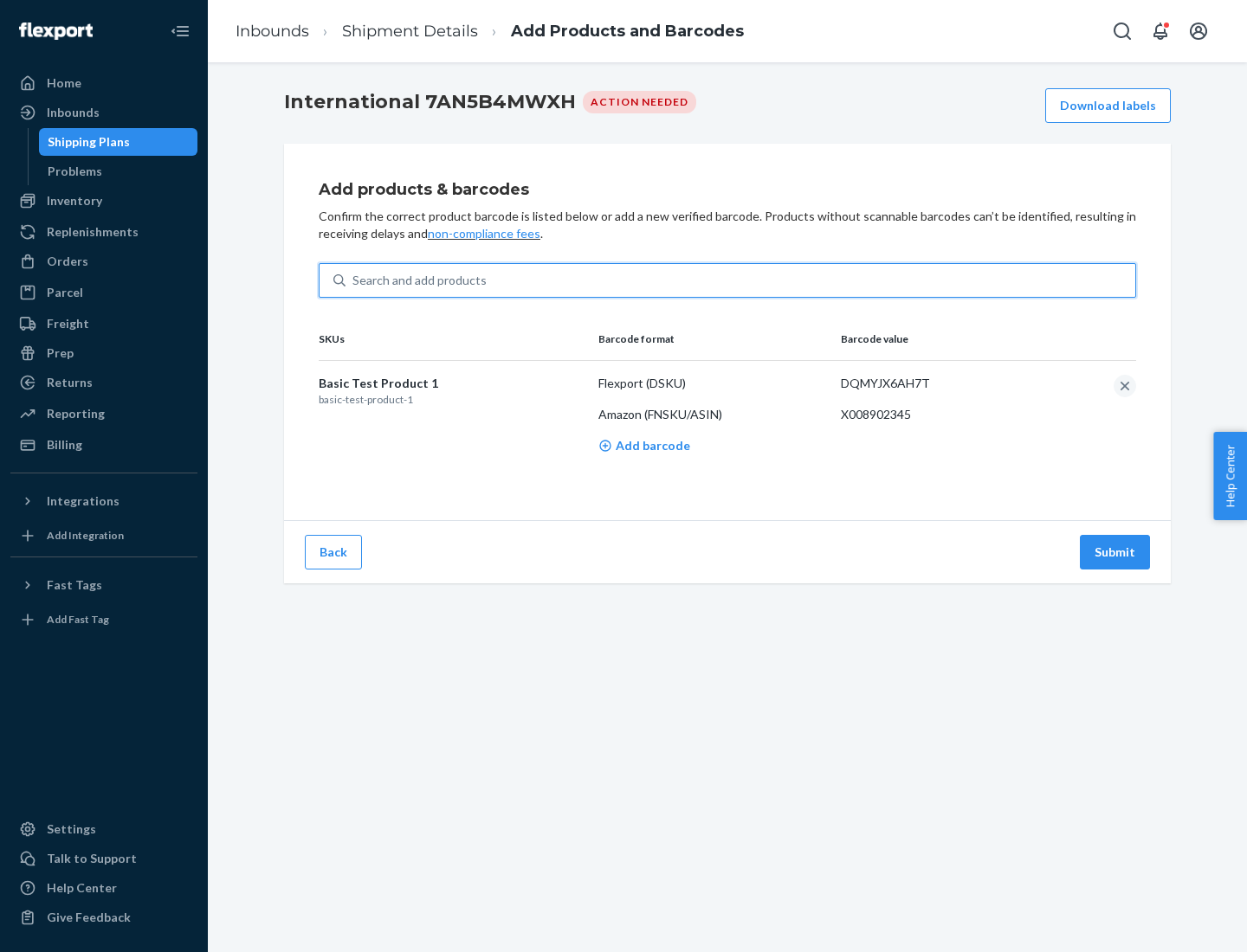
click at [1116, 551] on button "Submit" at bounding box center [1115, 552] width 71 height 35
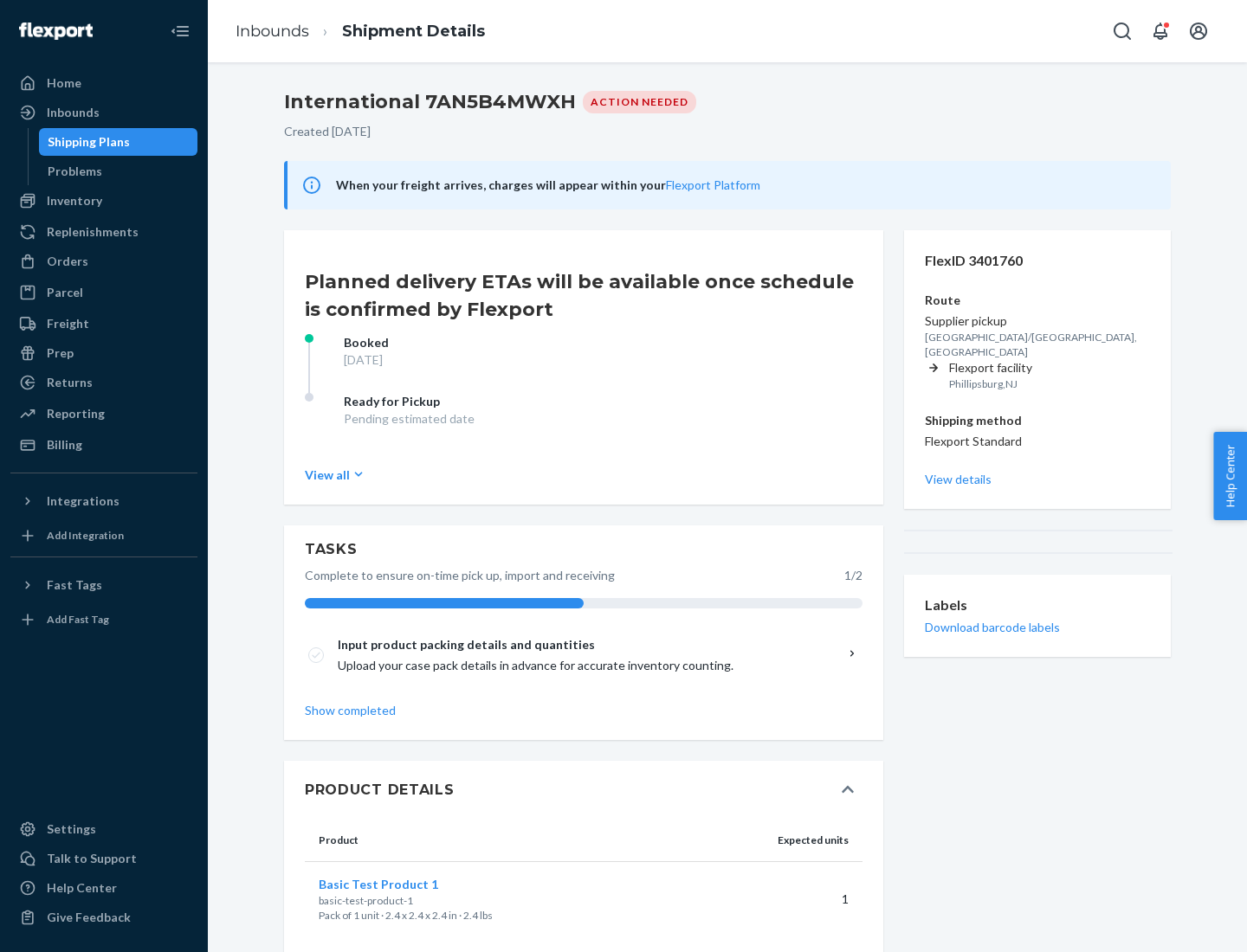
scroll to position [29, 0]
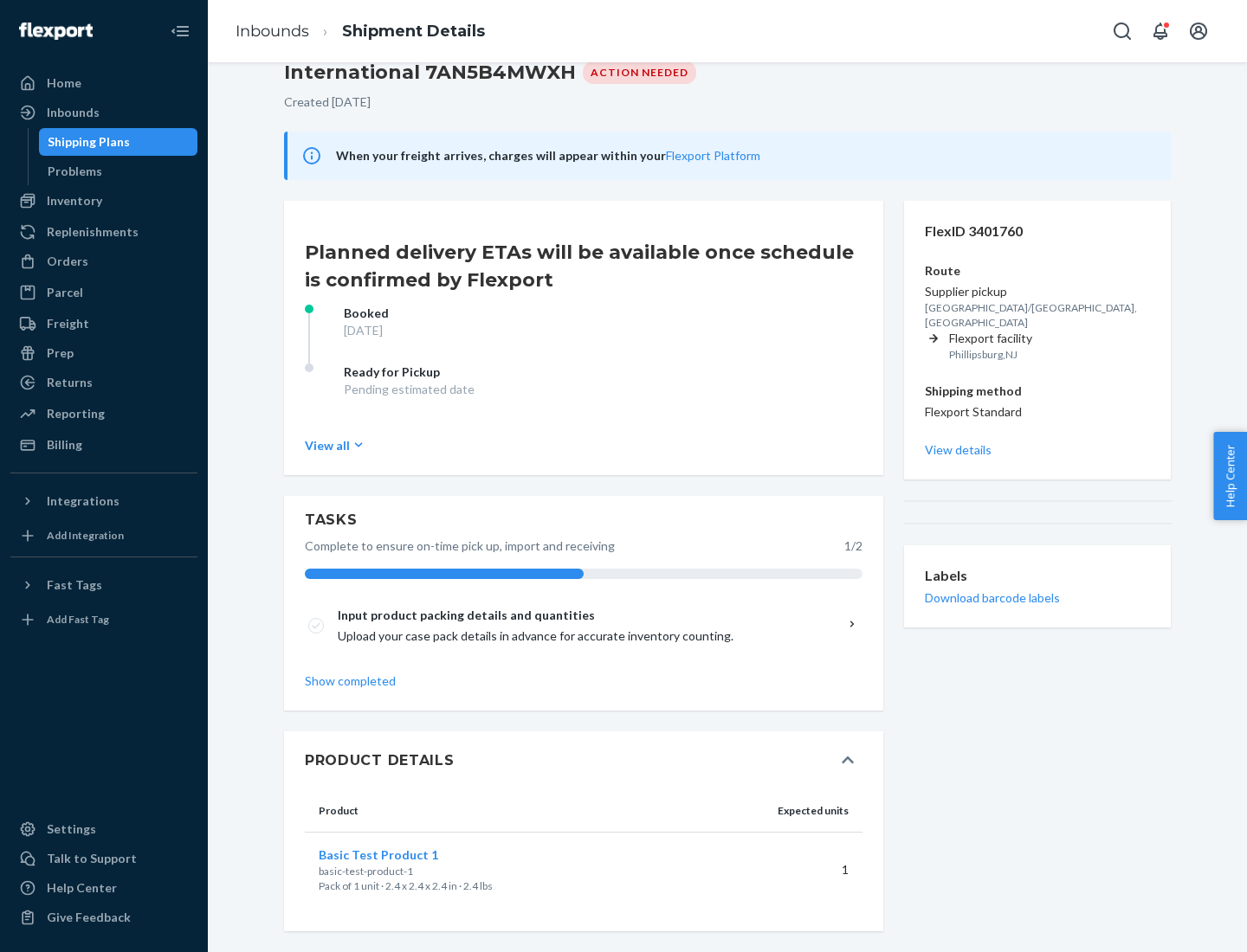
click at [406, 855] on span "Basic Test Product 1" at bounding box center [378, 855] width 120 height 14
